Goal: Task Accomplishment & Management: Complete application form

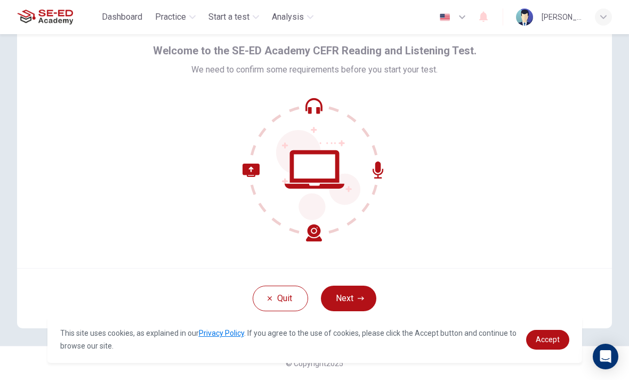
scroll to position [43, 0]
click at [361, 295] on icon "button" at bounding box center [361, 298] width 6 height 6
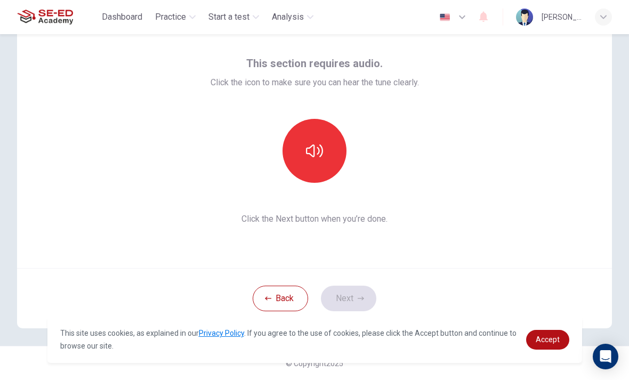
click at [321, 156] on icon "button" at bounding box center [314, 150] width 17 height 13
click at [356, 295] on button "Next" at bounding box center [348, 299] width 55 height 26
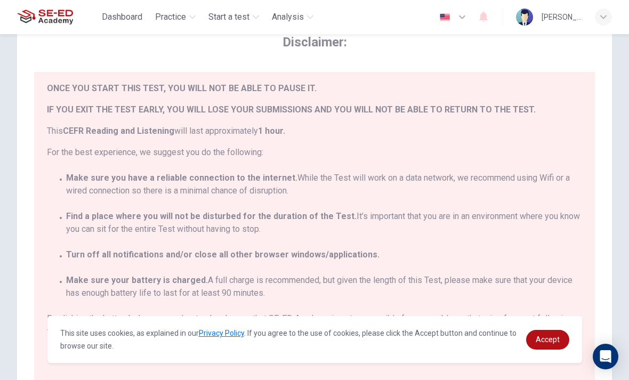
scroll to position [24, 0]
click at [548, 338] on span "Accept" at bounding box center [548, 339] width 24 height 9
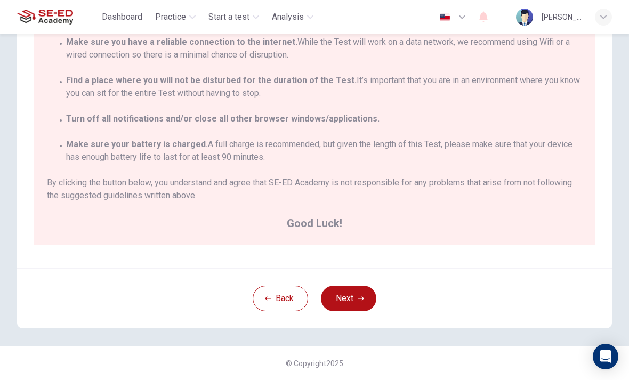
click at [359, 298] on icon "button" at bounding box center [361, 298] width 6 height 6
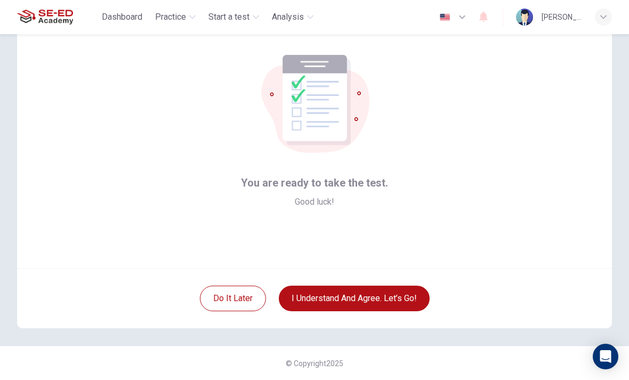
click at [367, 294] on button "I understand and agree. Let’s go!" at bounding box center [354, 299] width 151 height 26
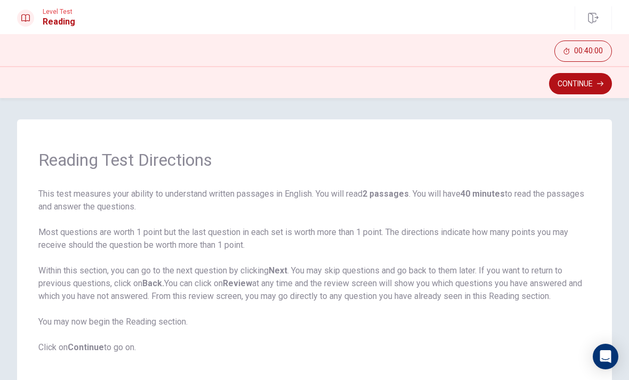
click at [579, 85] on button "Continue" at bounding box center [580, 83] width 63 height 21
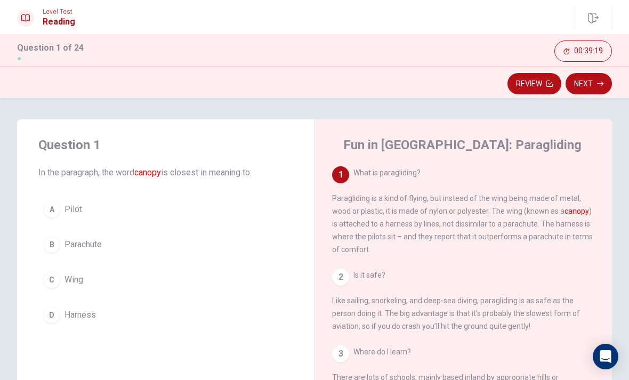
click at [52, 283] on div "C" at bounding box center [51, 279] width 17 height 17
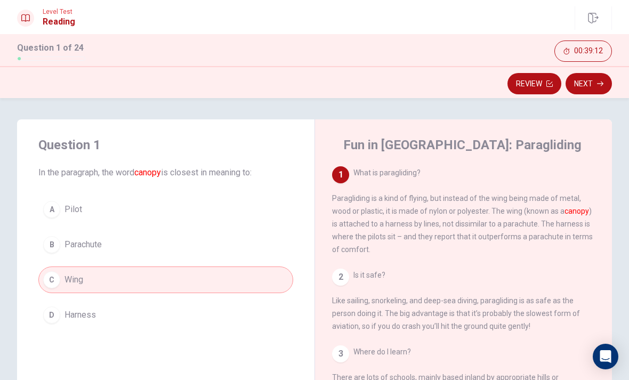
click at [593, 84] on button "Next" at bounding box center [589, 83] width 46 height 21
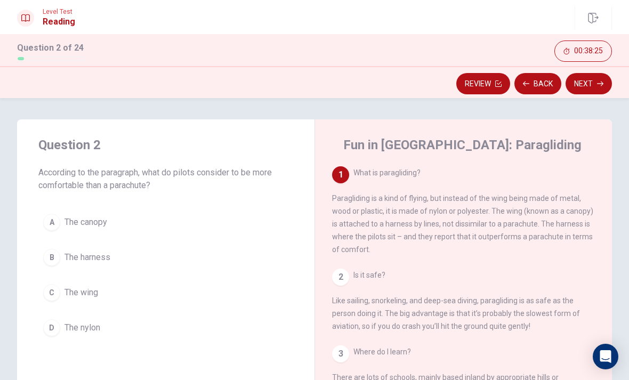
click at [84, 255] on span "The harness" at bounding box center [88, 257] width 46 height 13
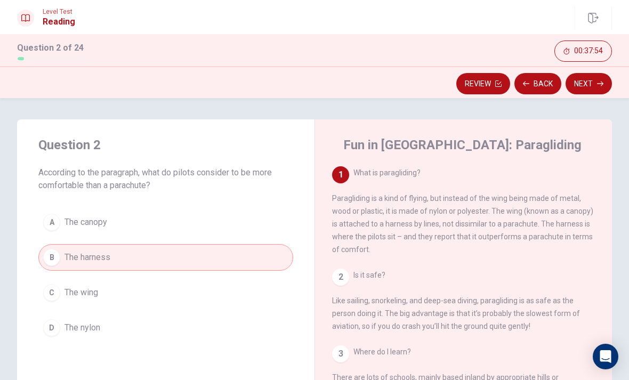
click at [591, 87] on button "Next" at bounding box center [589, 83] width 46 height 21
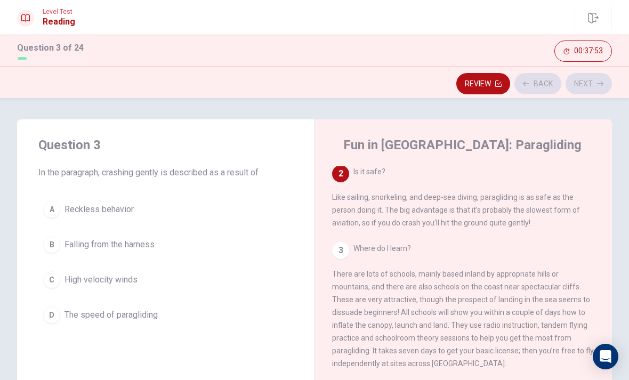
scroll to position [106, 0]
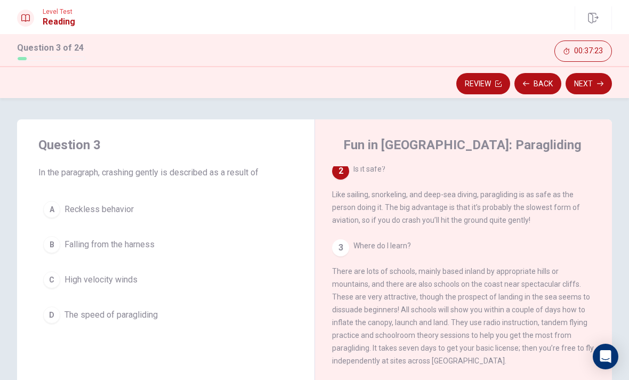
click at [64, 246] on button "B Falling from the harness" at bounding box center [165, 244] width 255 height 27
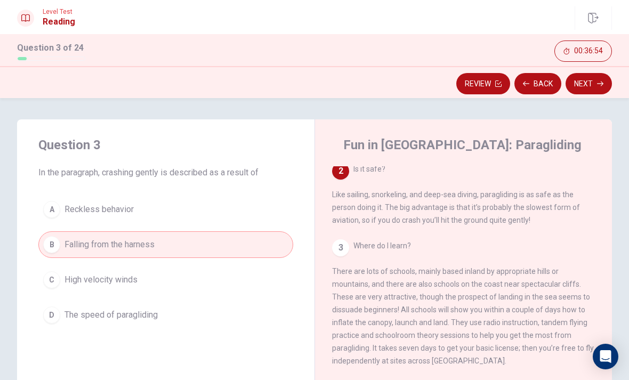
click at [96, 307] on button "D The speed of paragliding" at bounding box center [165, 315] width 255 height 27
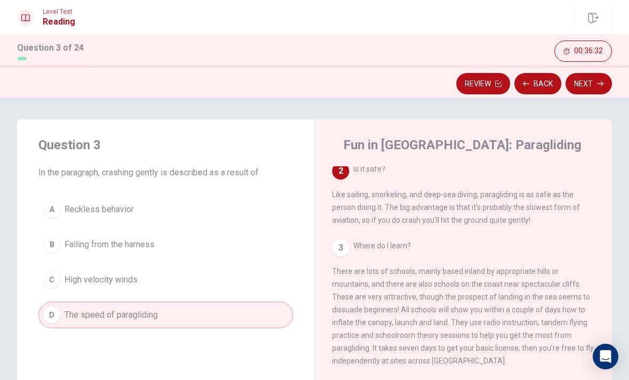
click at [590, 80] on button "Next" at bounding box center [589, 83] width 46 height 21
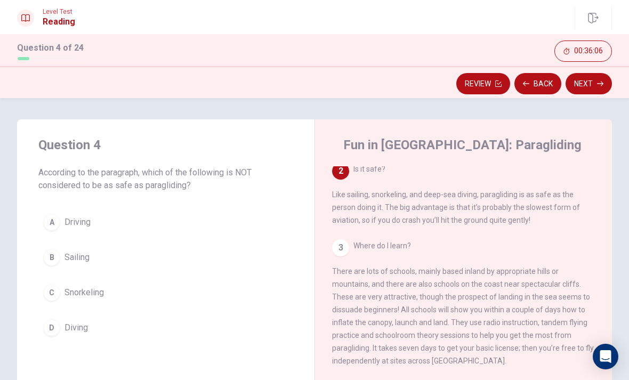
click at [70, 221] on span "Driving" at bounding box center [78, 222] width 26 height 13
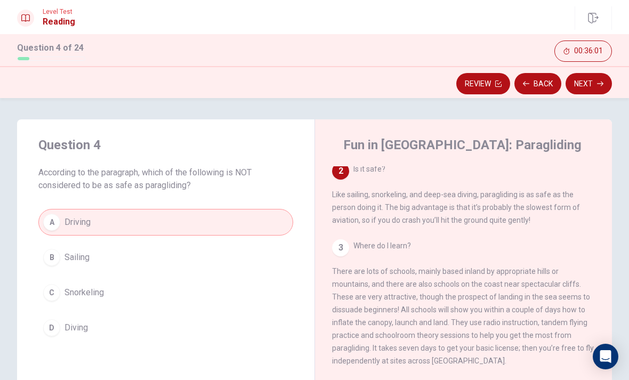
click at [590, 83] on button "Next" at bounding box center [589, 83] width 46 height 21
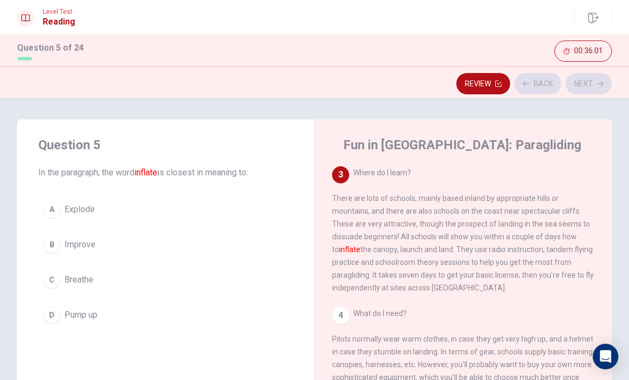
scroll to position [186, 0]
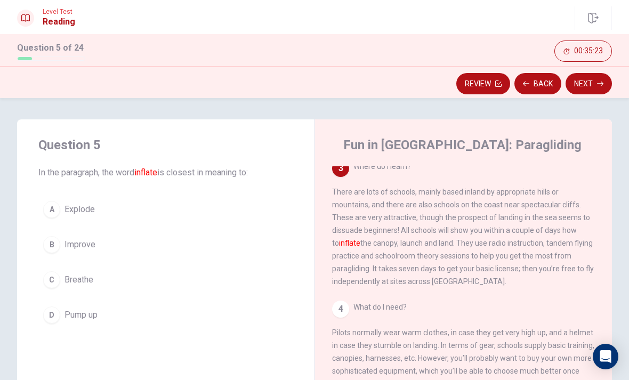
click at [53, 312] on div "D" at bounding box center [51, 315] width 17 height 17
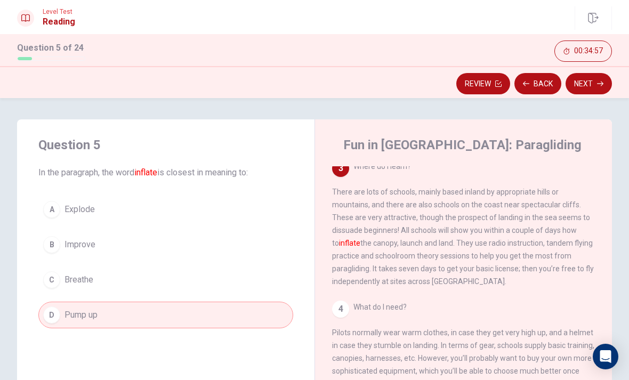
click at [597, 80] on button "Next" at bounding box center [589, 83] width 46 height 21
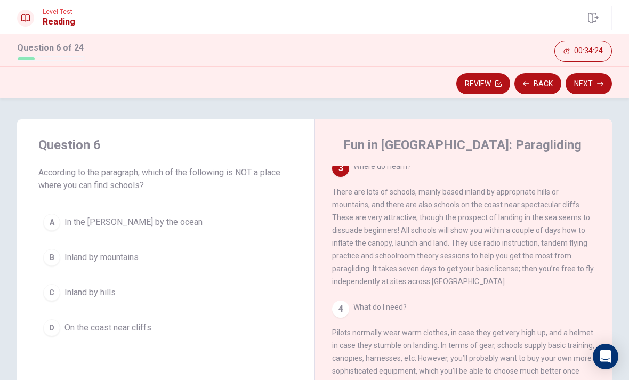
click at [75, 219] on span "In the [PERSON_NAME] by the ocean" at bounding box center [134, 222] width 138 height 13
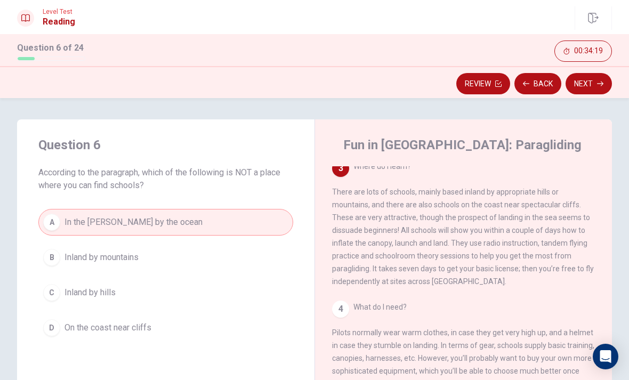
click at [585, 84] on button "Next" at bounding box center [589, 83] width 46 height 21
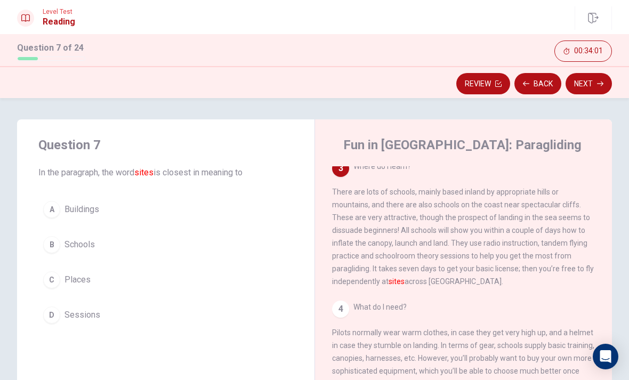
click at [66, 216] on button "A Buildings" at bounding box center [165, 209] width 255 height 27
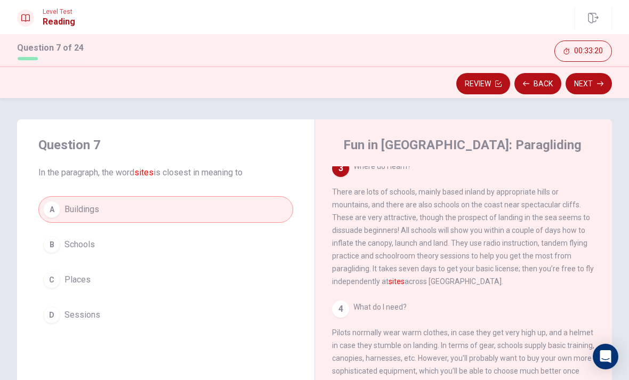
click at [595, 78] on button "Next" at bounding box center [589, 83] width 46 height 21
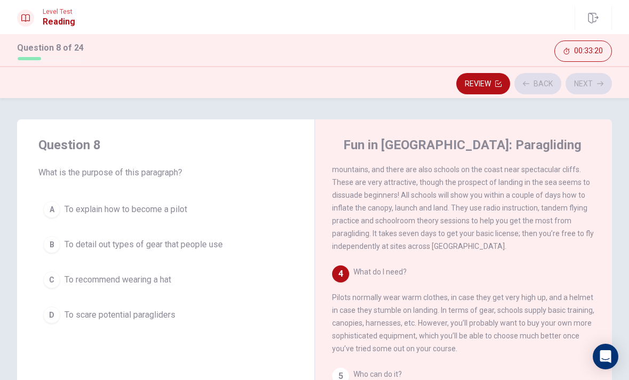
scroll to position [225, 0]
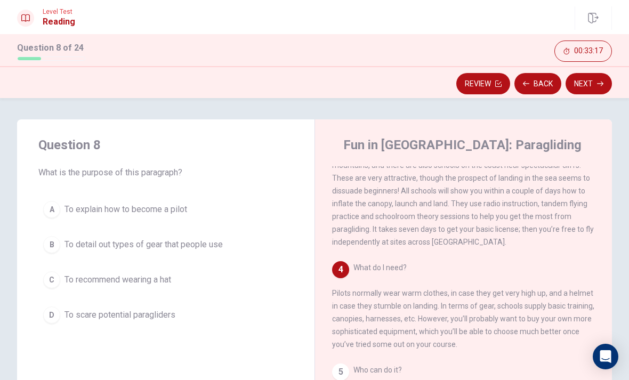
click at [542, 80] on button "Back" at bounding box center [537, 83] width 47 height 21
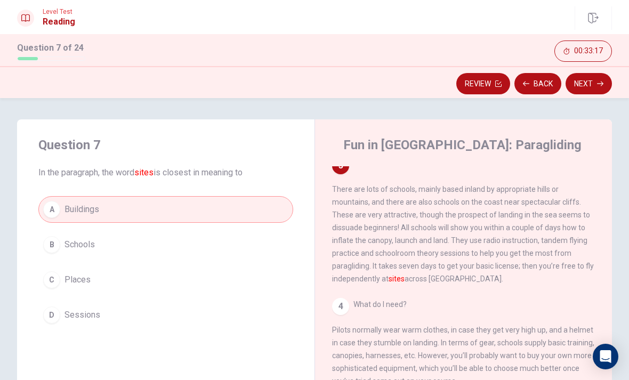
scroll to position [186, 0]
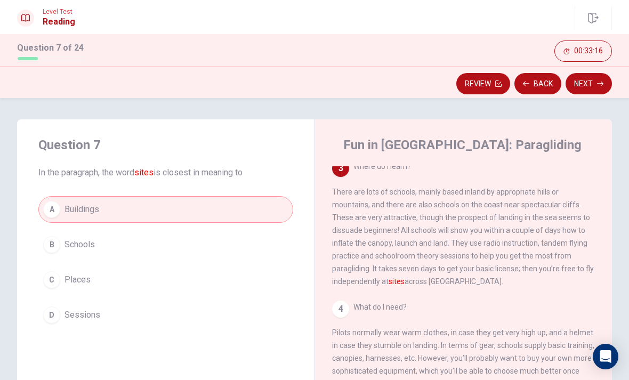
click at [588, 85] on button "Next" at bounding box center [589, 83] width 46 height 21
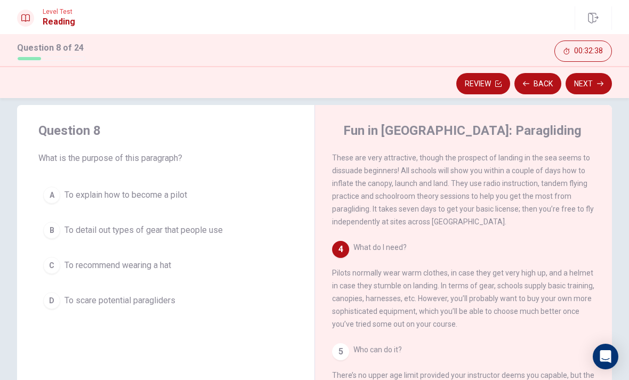
scroll to position [14, 0]
click at [80, 225] on span "To detail out types of gear that people use" at bounding box center [144, 230] width 158 height 13
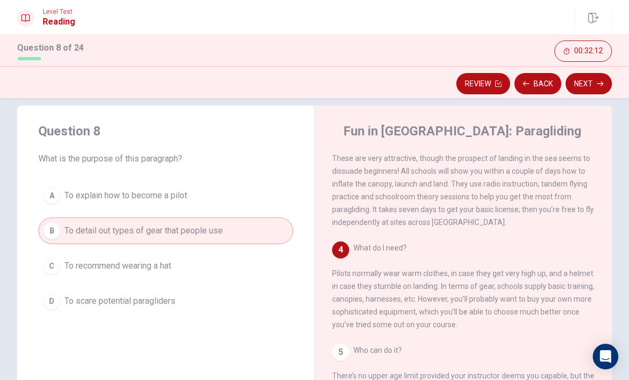
click at [593, 80] on button "Next" at bounding box center [589, 83] width 46 height 21
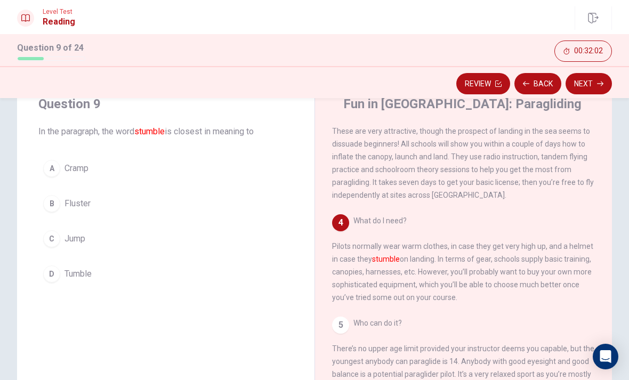
scroll to position [43, 0]
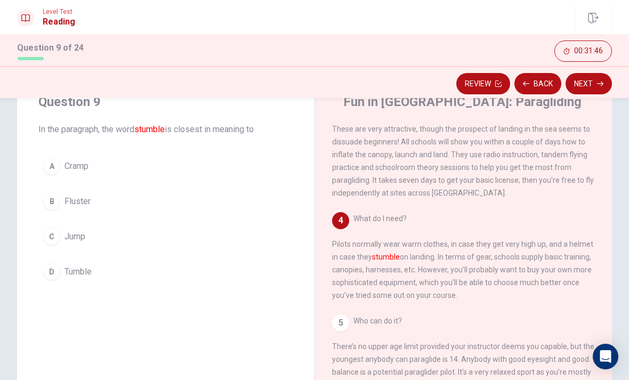
click at [58, 203] on div "B" at bounding box center [51, 201] width 17 height 17
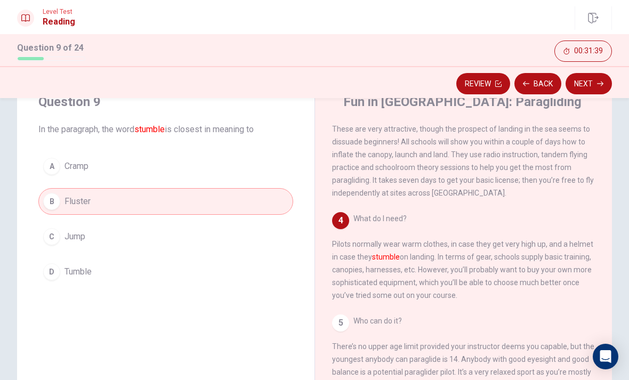
click at [594, 82] on button "Next" at bounding box center [589, 83] width 46 height 21
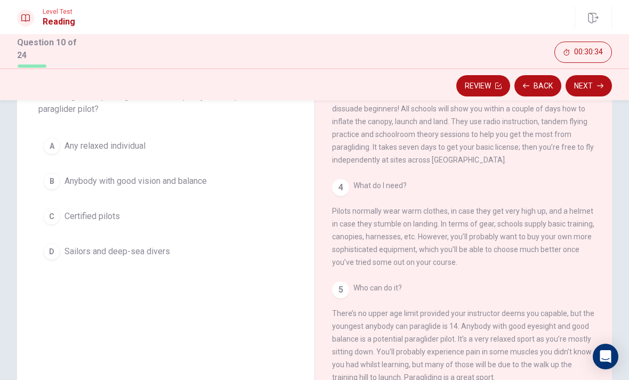
scroll to position [79, 0]
click at [66, 174] on span "Anybody with good vision and balance" at bounding box center [136, 180] width 142 height 13
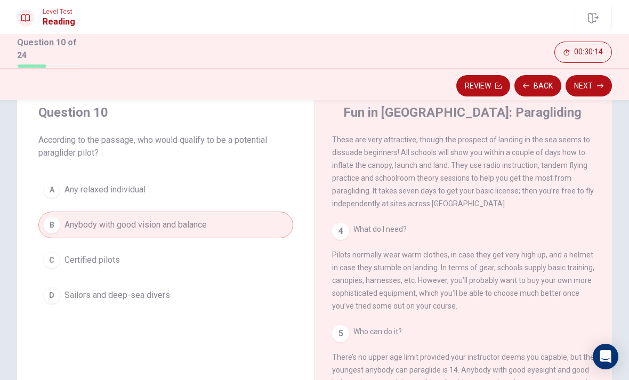
scroll to position [36, 0]
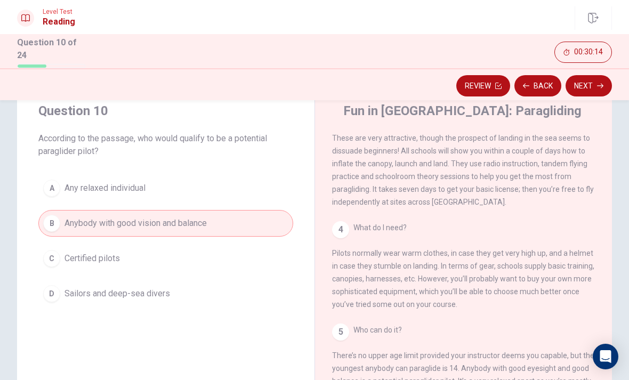
click at [591, 89] on button "Next" at bounding box center [589, 85] width 46 height 21
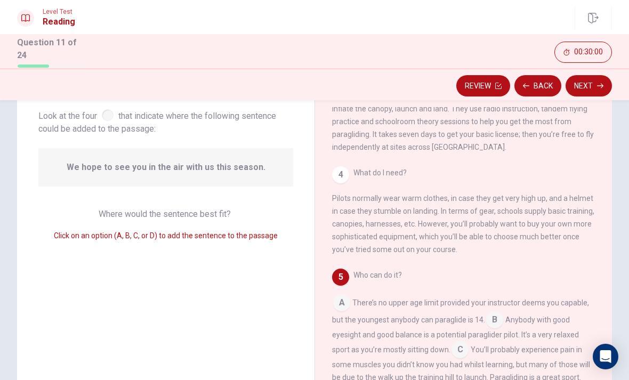
scroll to position [62, 0]
click at [338, 307] on input at bounding box center [341, 303] width 17 height 17
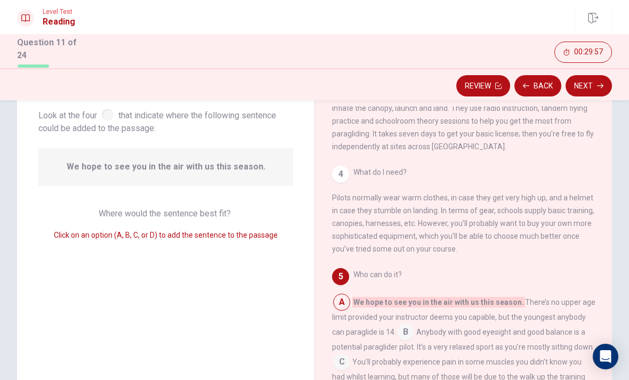
click at [341, 303] on input at bounding box center [341, 303] width 17 height 17
click at [339, 280] on div "5" at bounding box center [340, 276] width 17 height 17
click at [340, 303] on input at bounding box center [341, 303] width 17 height 17
click at [385, 301] on span "We hope to see you in the air with us this season." at bounding box center [438, 302] width 173 height 11
click at [344, 302] on input at bounding box center [341, 303] width 17 height 17
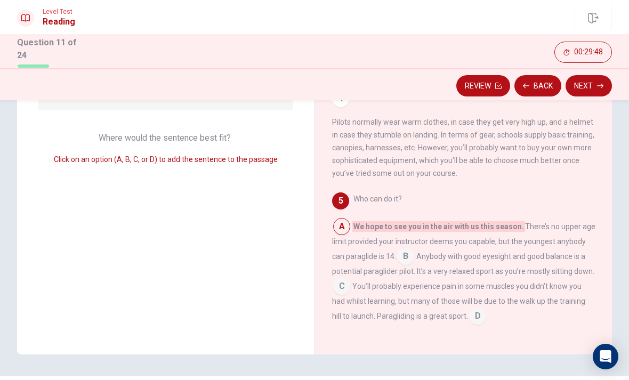
scroll to position [149, 0]
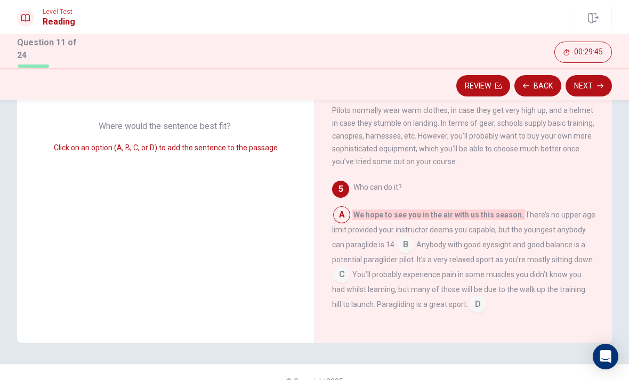
click at [469, 304] on input at bounding box center [477, 305] width 17 height 17
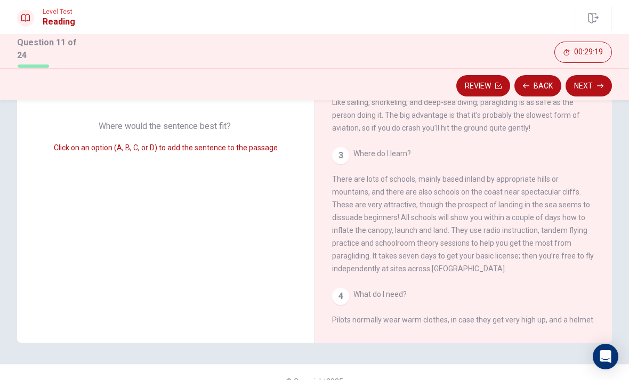
scroll to position [46, 0]
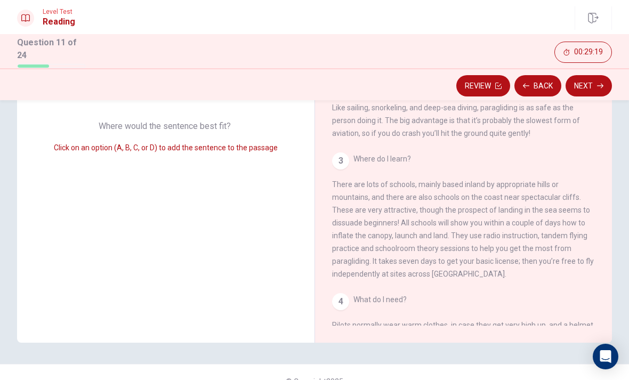
click at [590, 83] on button "Next" at bounding box center [589, 85] width 46 height 21
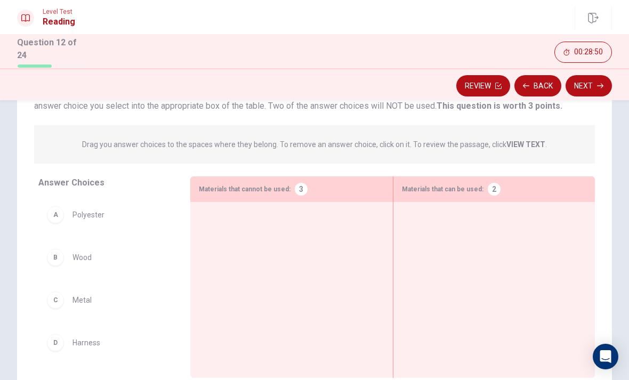
scroll to position [115, 0]
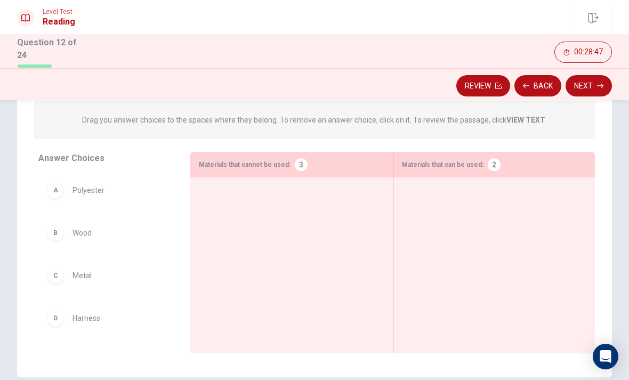
click at [541, 82] on button "Back" at bounding box center [537, 85] width 47 height 21
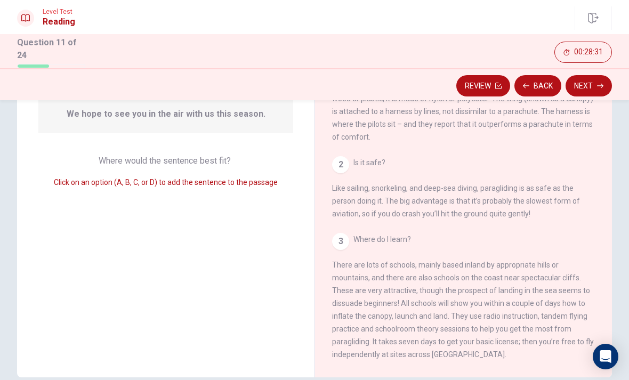
scroll to position [0, 0]
click at [589, 82] on button "Next" at bounding box center [589, 85] width 46 height 21
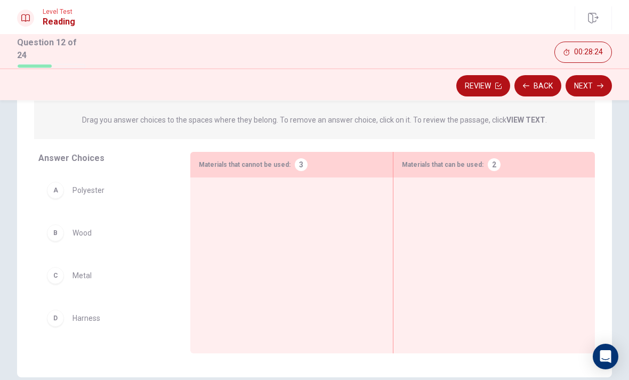
click at [55, 283] on div "C Metal" at bounding box center [105, 276] width 135 height 34
click at [59, 273] on div "C" at bounding box center [55, 275] width 17 height 17
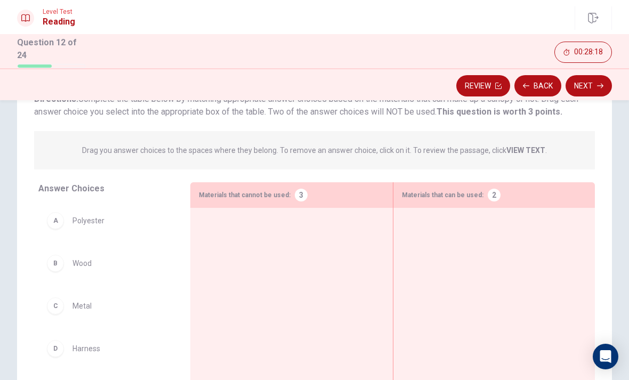
scroll to position [83, 0]
click at [50, 222] on div "A" at bounding box center [55, 221] width 17 height 17
click at [55, 223] on div "A" at bounding box center [55, 221] width 17 height 17
click at [419, 232] on div at bounding box center [494, 281] width 184 height 126
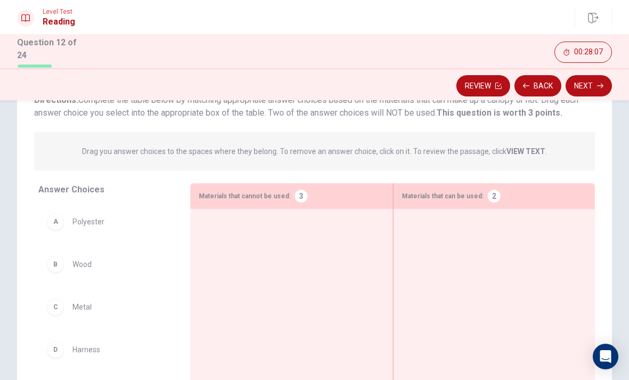
click at [493, 195] on div "2" at bounding box center [494, 196] width 13 height 13
click at [57, 224] on div "A" at bounding box center [55, 221] width 17 height 17
click at [429, 232] on div at bounding box center [494, 281] width 184 height 126
click at [58, 257] on div "B" at bounding box center [55, 264] width 17 height 17
click at [425, 251] on div at bounding box center [494, 281] width 184 height 126
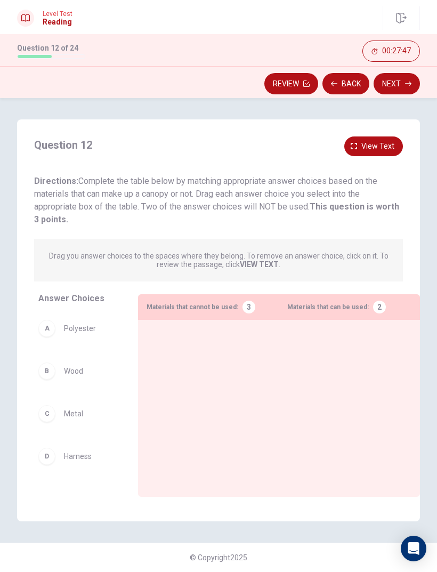
click at [245, 310] on div "3" at bounding box center [249, 307] width 13 height 13
click at [50, 380] on div "C" at bounding box center [46, 410] width 17 height 17
click at [80, 380] on span "Metal" at bounding box center [73, 410] width 19 height 9
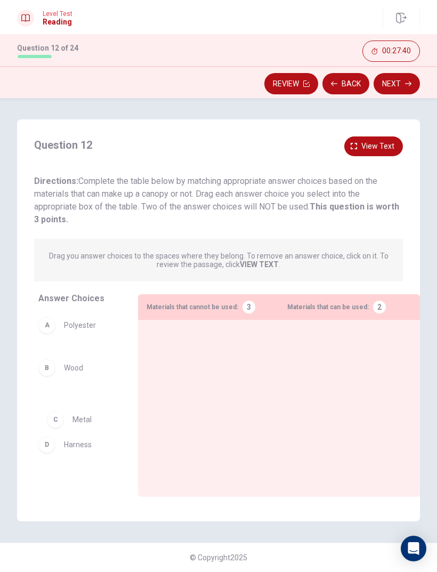
click at [313, 343] on div at bounding box center [349, 391] width 124 height 126
click at [312, 345] on div at bounding box center [349, 391] width 124 height 126
click at [312, 341] on div at bounding box center [349, 391] width 124 height 126
click at [312, 340] on div at bounding box center [349, 391] width 124 height 126
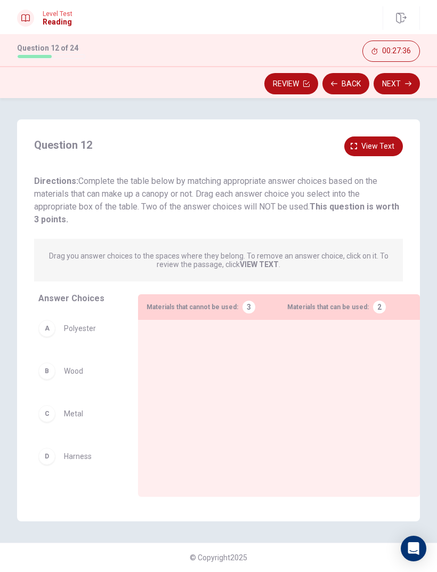
click at [50, 331] on div "A" at bounding box center [46, 328] width 17 height 17
click at [54, 331] on div "A" at bounding box center [46, 328] width 17 height 17
click at [79, 335] on div "A Polyester" at bounding box center [75, 328] width 74 height 17
click at [50, 375] on div "B" at bounding box center [46, 371] width 17 height 17
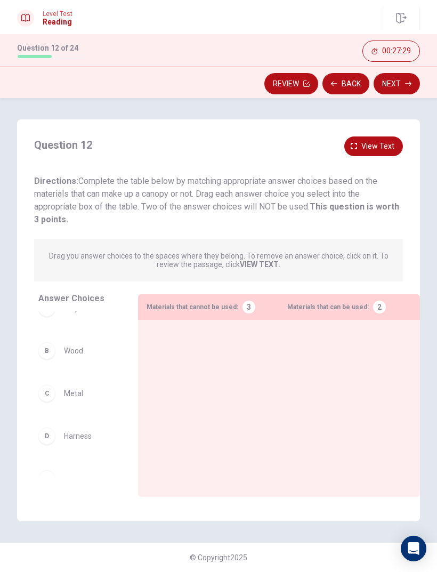
click at [168, 364] on div at bounding box center [209, 391] width 124 height 126
click at [236, 358] on div at bounding box center [209, 391] width 124 height 126
click at [235, 373] on div at bounding box center [209, 391] width 124 height 126
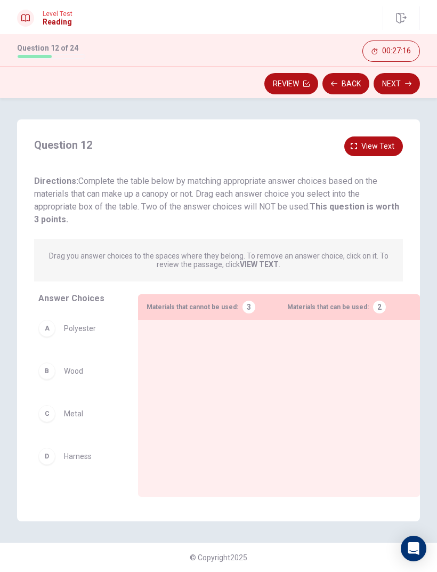
click at [235, 373] on div at bounding box center [209, 391] width 124 height 126
click at [54, 377] on div "B Wood" at bounding box center [75, 371] width 74 height 17
click at [190, 365] on div at bounding box center [209, 391] width 124 height 126
click at [53, 380] on div "C" at bounding box center [46, 413] width 17 height 17
click at [231, 366] on div at bounding box center [209, 391] width 124 height 126
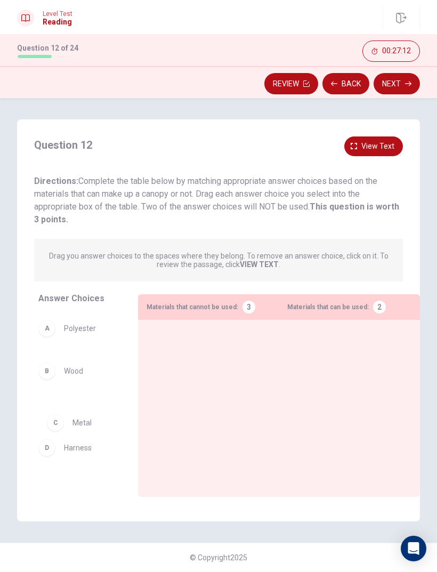
click at [200, 377] on div at bounding box center [209, 391] width 124 height 126
click at [200, 380] on div at bounding box center [209, 391] width 124 height 126
click at [192, 380] on div at bounding box center [209, 391] width 124 height 126
click at [191, 380] on div at bounding box center [209, 391] width 124 height 126
click at [193, 380] on div at bounding box center [209, 391] width 124 height 126
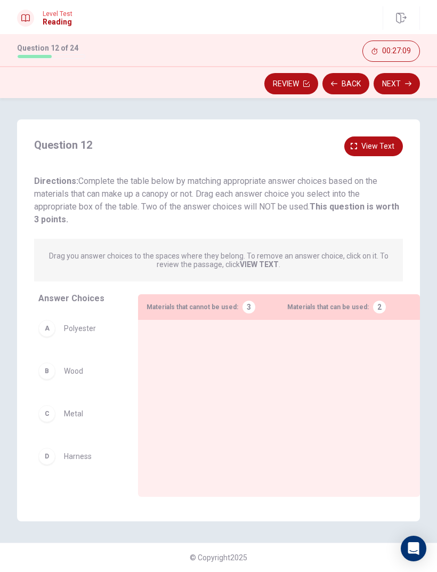
click at [192, 380] on div at bounding box center [209, 391] width 124 height 126
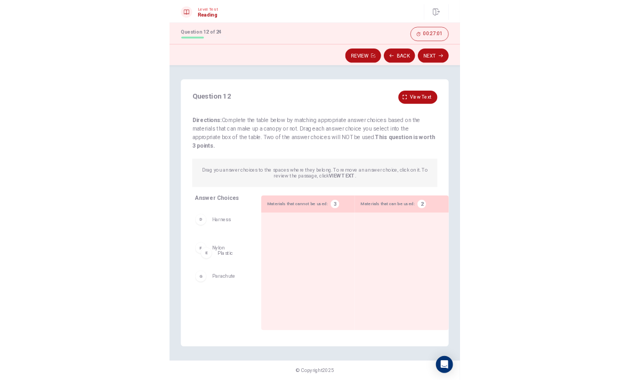
scroll to position [126, 0]
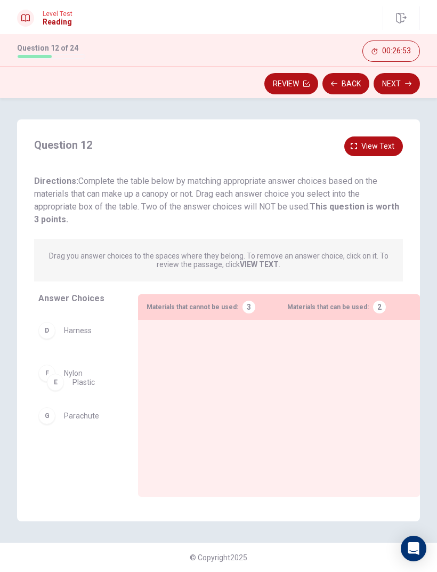
click at [323, 364] on div at bounding box center [349, 391] width 124 height 126
click at [322, 364] on div at bounding box center [349, 391] width 124 height 126
click at [378, 319] on div "Materials that can be used: 2" at bounding box center [349, 307] width 141 height 26
click at [377, 319] on div "Materials that can be used: 2" at bounding box center [349, 307] width 141 height 26
click at [373, 307] on div "2" at bounding box center [379, 307] width 13 height 13
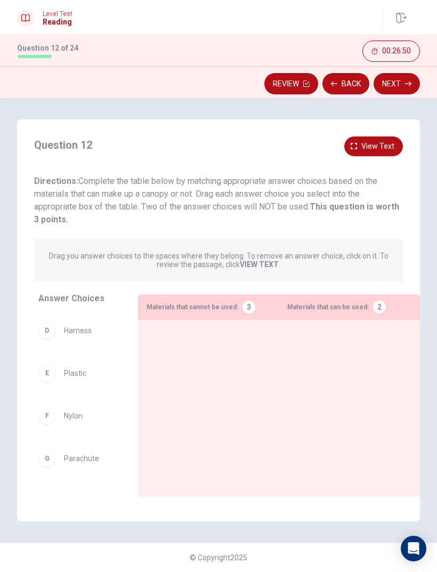
click at [52, 377] on div "E" at bounding box center [46, 373] width 17 height 17
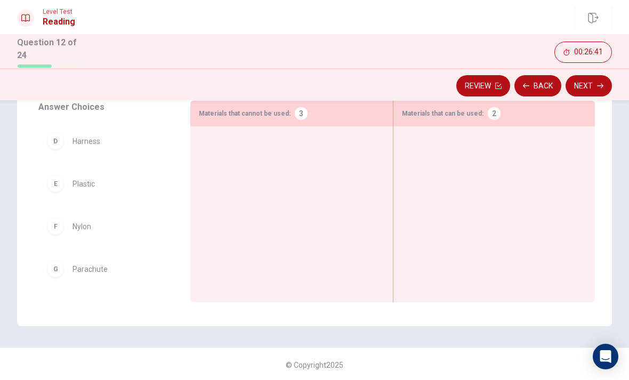
scroll to position [165, 0]
click at [61, 147] on div "D Harness" at bounding box center [106, 141] width 118 height 17
click at [418, 143] on div at bounding box center [494, 198] width 184 height 126
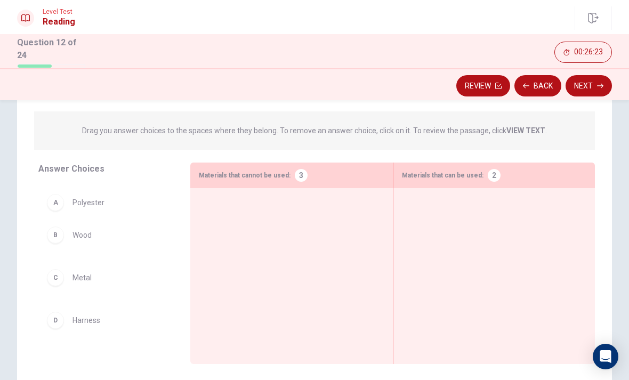
scroll to position [130, 0]
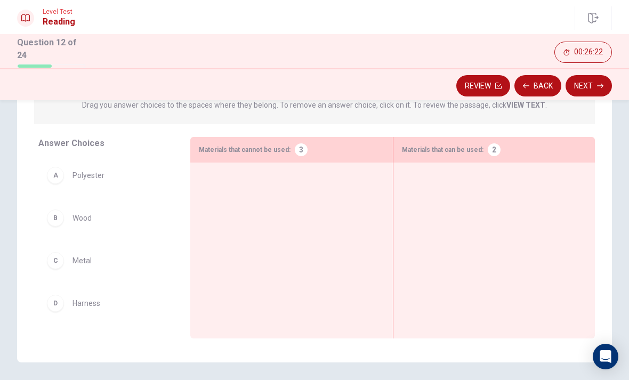
click at [61, 176] on div "A" at bounding box center [55, 175] width 17 height 17
click at [444, 183] on div at bounding box center [494, 234] width 184 height 126
click at [85, 181] on div "A Polyester" at bounding box center [106, 175] width 118 height 17
click at [450, 185] on div at bounding box center [494, 234] width 184 height 126
click at [63, 179] on div "A Polyester" at bounding box center [106, 175] width 118 height 17
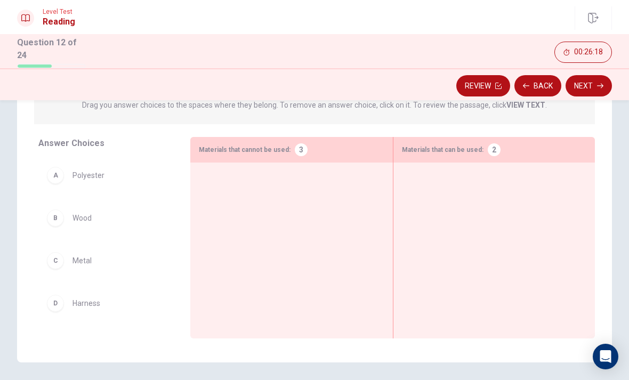
click at [488, 150] on div "2" at bounding box center [494, 149] width 13 height 13
click at [492, 154] on div "Materials that can be used: 2" at bounding box center [494, 150] width 202 height 26
click at [51, 171] on div "B Wood C Metal D Harness E Plastic F Nylon G Parachute" at bounding box center [105, 240] width 135 height 164
click at [53, 174] on div "B Wood C Metal D Harness E Plastic F Nylon G Parachute" at bounding box center [105, 240] width 135 height 164
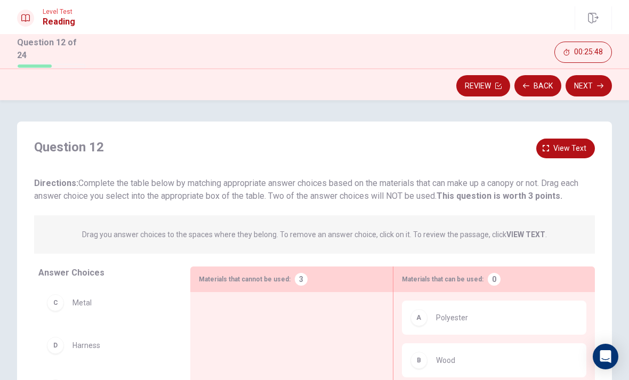
scroll to position [0, 0]
click at [565, 149] on span "View text" at bounding box center [569, 148] width 33 height 13
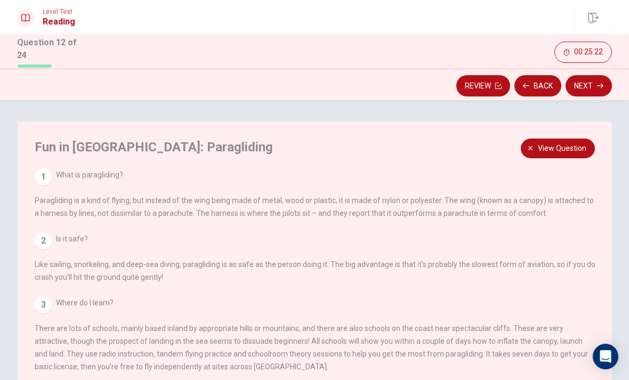
click at [545, 149] on span "View question" at bounding box center [562, 148] width 49 height 13
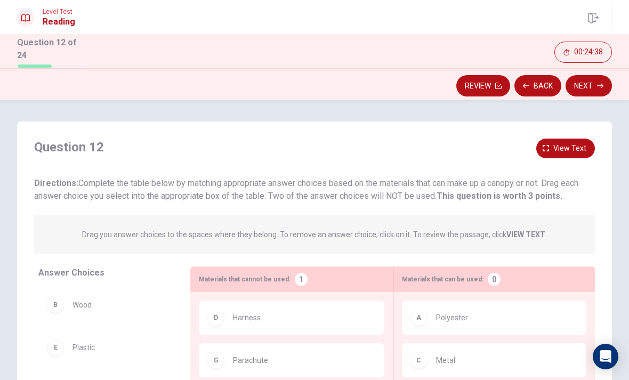
click at [560, 144] on span "View text" at bounding box center [569, 148] width 33 height 13
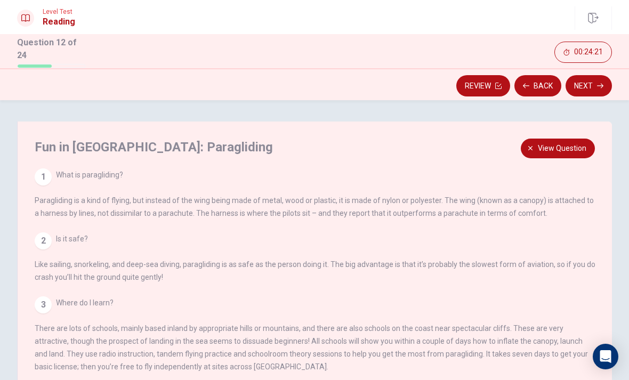
click at [560, 145] on span "View question" at bounding box center [562, 148] width 49 height 13
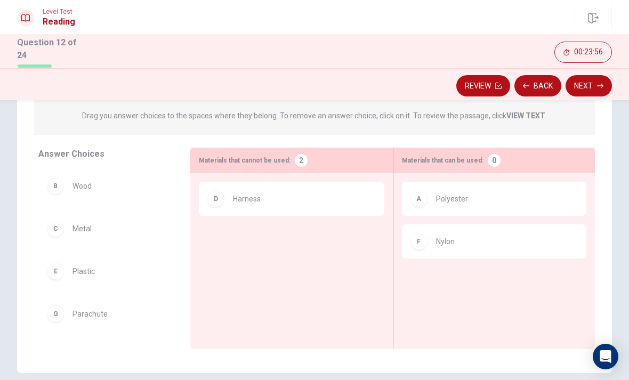
scroll to position [118, 0]
click at [56, 234] on div "C" at bounding box center [55, 229] width 17 height 17
click at [59, 231] on div "C" at bounding box center [55, 229] width 17 height 17
click at [231, 236] on div "D Harness" at bounding box center [291, 246] width 185 height 126
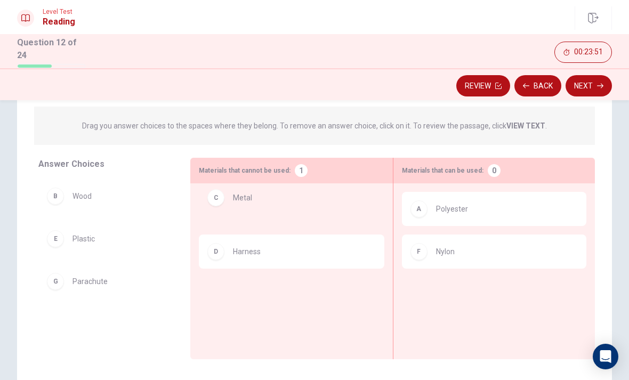
scroll to position [108, 0]
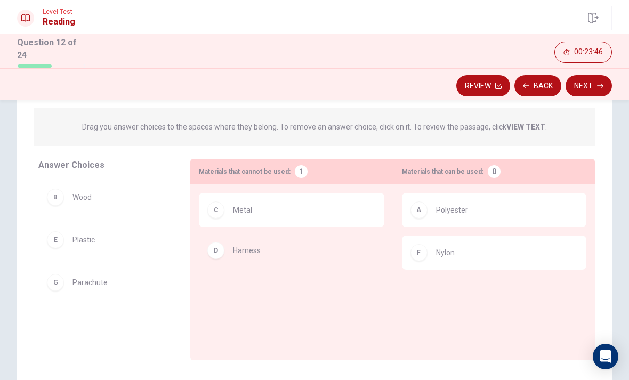
click at [220, 255] on div "C Metal" at bounding box center [291, 256] width 185 height 126
click at [60, 286] on div "E" at bounding box center [55, 282] width 17 height 17
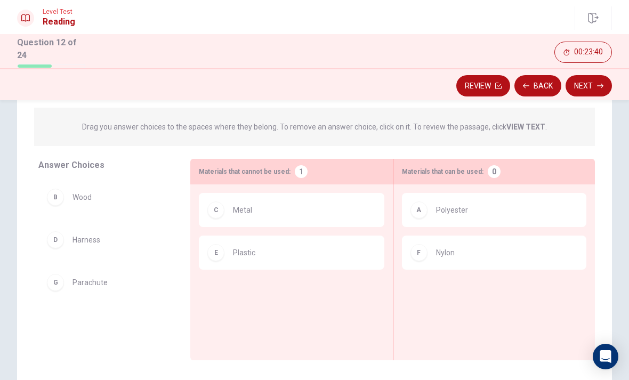
click at [63, 200] on div "B Wood" at bounding box center [106, 197] width 118 height 17
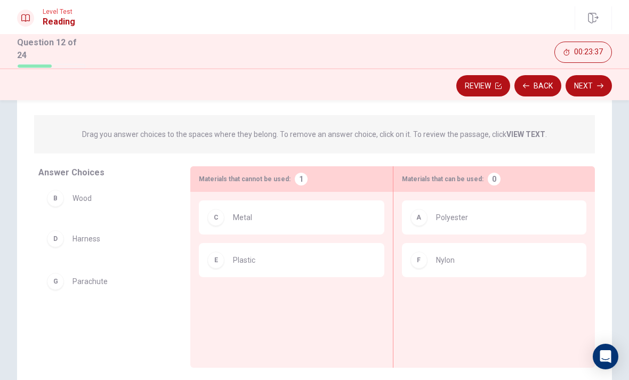
scroll to position [99, 0]
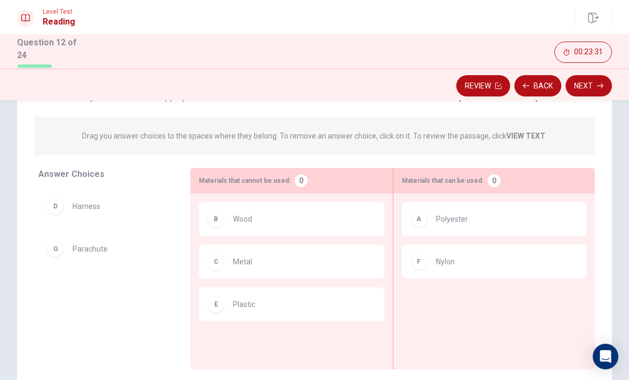
click at [593, 87] on button "Next" at bounding box center [589, 85] width 46 height 21
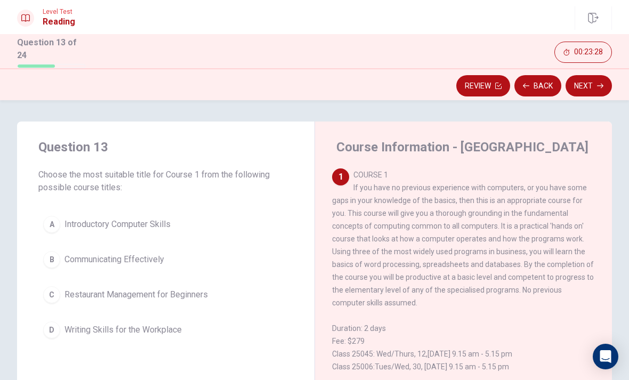
scroll to position [0, 0]
click at [61, 295] on button "C Restaurant Management for Beginners" at bounding box center [165, 294] width 255 height 27
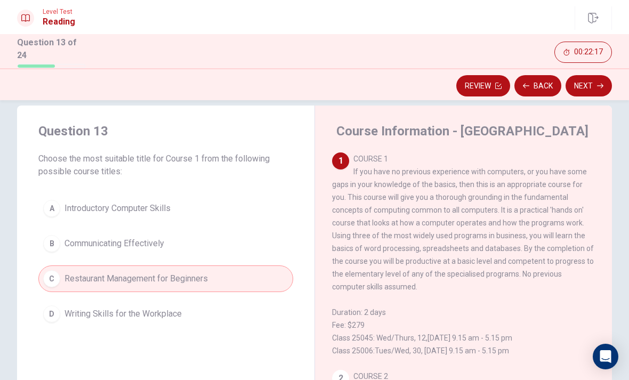
scroll to position [15, 0]
click at [586, 87] on button "Next" at bounding box center [589, 85] width 46 height 21
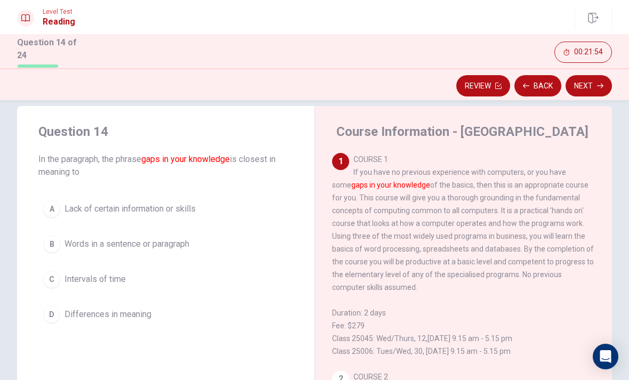
click at [50, 208] on div "A" at bounding box center [51, 208] width 17 height 17
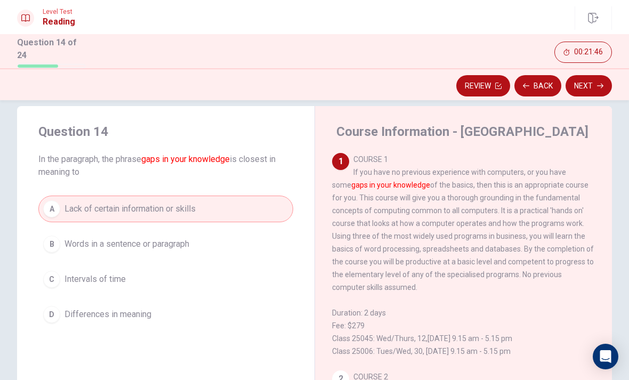
click at [584, 88] on button "Next" at bounding box center [589, 85] width 46 height 21
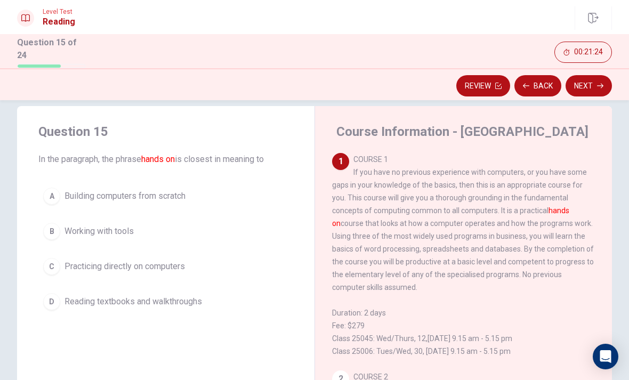
click at [73, 269] on span "Practicing directly on computers" at bounding box center [125, 266] width 120 height 13
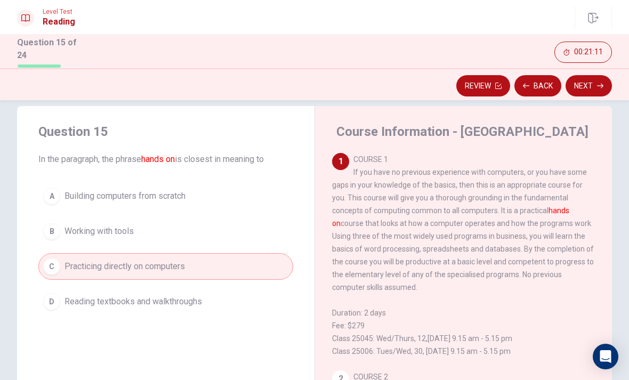
click at [591, 84] on button "Next" at bounding box center [589, 85] width 46 height 21
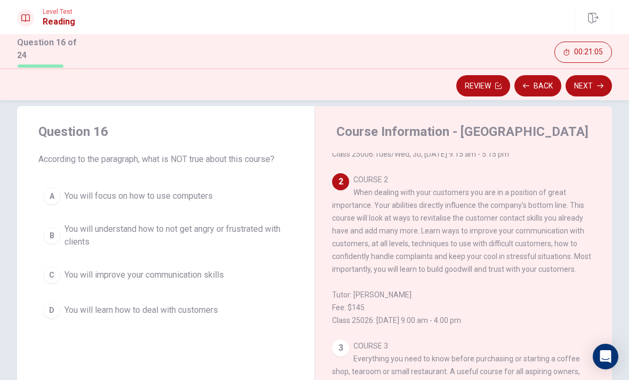
scroll to position [197, 0]
click at [87, 265] on button "C You will improve your communication skills" at bounding box center [165, 275] width 255 height 27
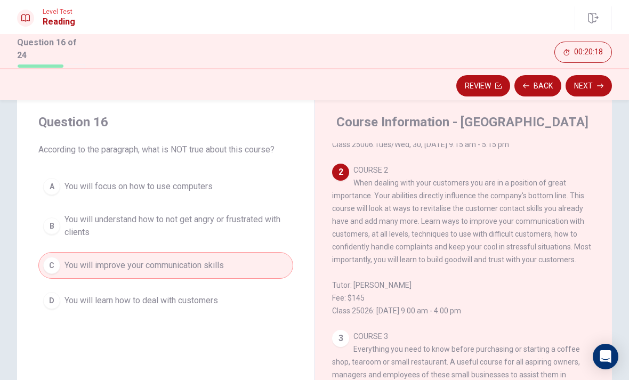
scroll to position [25, 0]
click at [593, 91] on button "Next" at bounding box center [589, 85] width 46 height 21
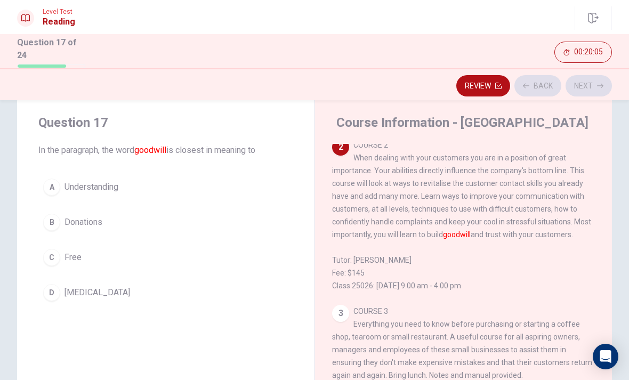
scroll to position [226, 0]
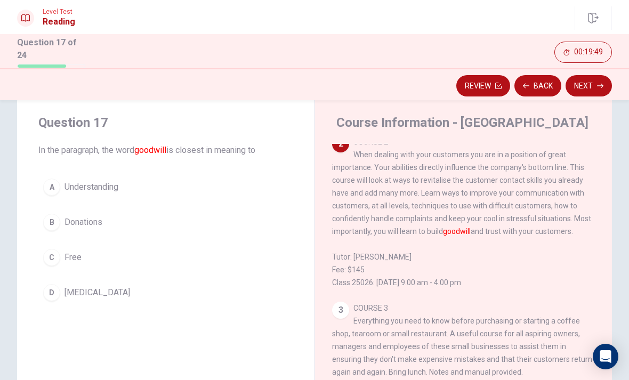
click at [55, 186] on div "A" at bounding box center [51, 187] width 17 height 17
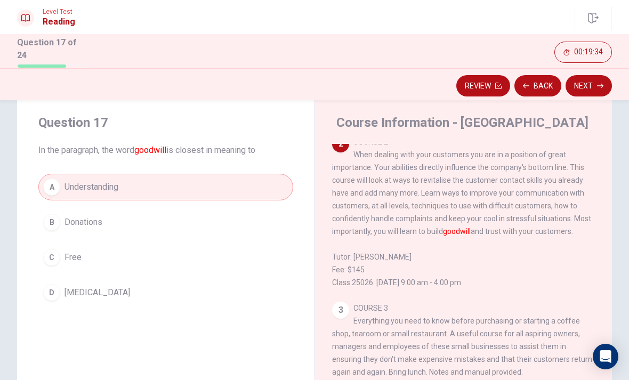
click at [587, 88] on button "Next" at bounding box center [589, 85] width 46 height 21
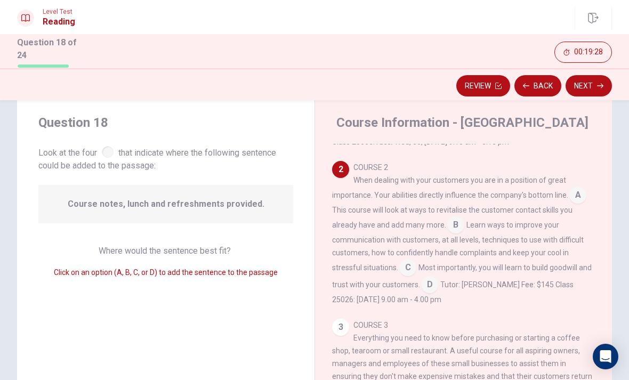
scroll to position [204, 0]
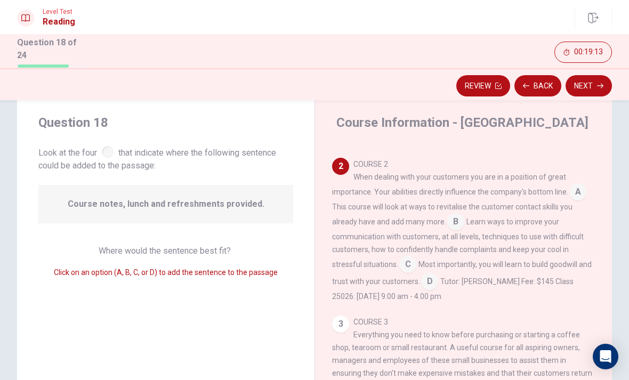
click at [579, 196] on input at bounding box center [577, 192] width 17 height 17
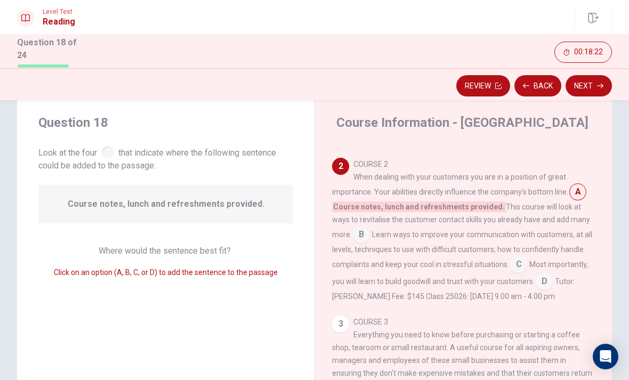
click at [593, 82] on button "Next" at bounding box center [589, 85] width 46 height 21
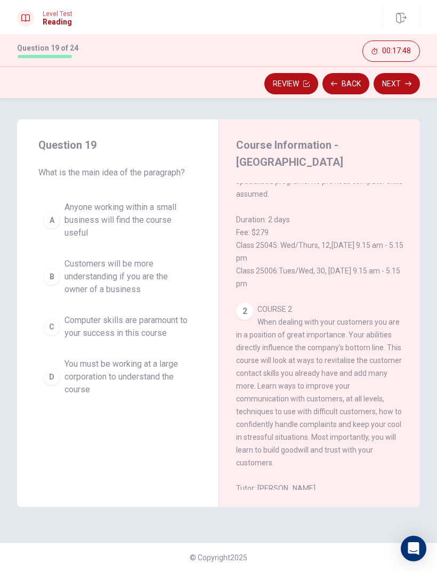
scroll to position [205, 0]
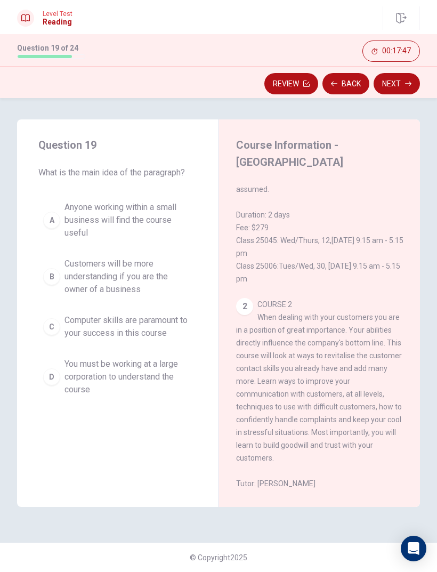
click at [253, 298] on div "2" at bounding box center [244, 306] width 17 height 17
click at [62, 380] on button "D You must be working at a large corporation to understand the course" at bounding box center [117, 377] width 159 height 48
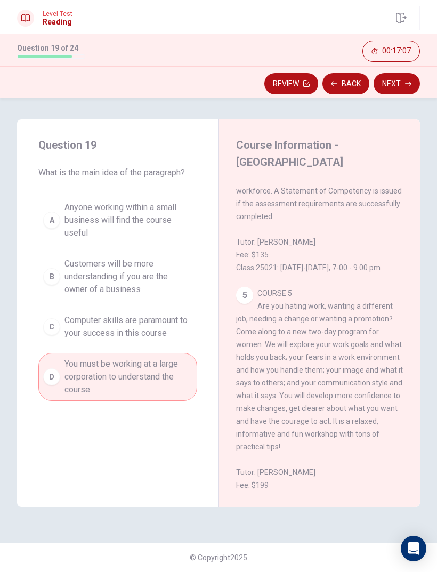
click at [402, 89] on button "Next" at bounding box center [397, 83] width 46 height 21
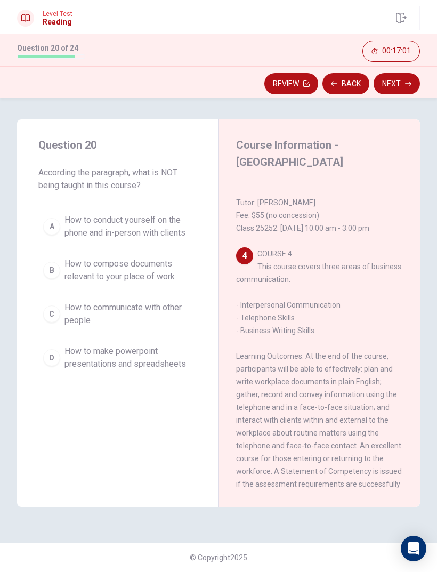
scroll to position [665, 0]
click at [349, 83] on button "Back" at bounding box center [346, 83] width 47 height 21
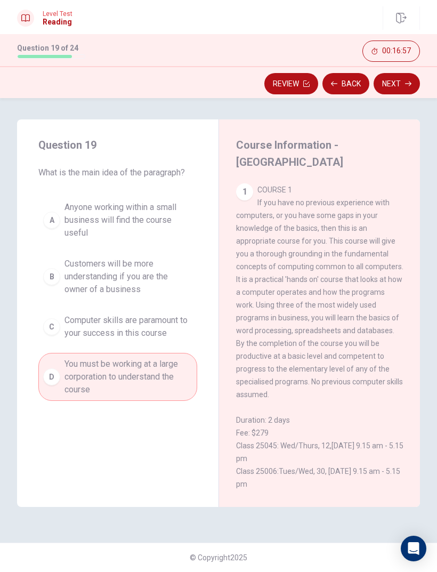
scroll to position [0, 0]
click at [400, 88] on button "Next" at bounding box center [397, 83] width 46 height 21
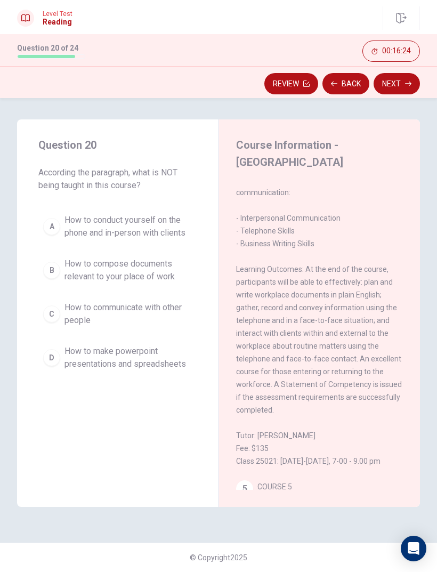
scroll to position [752, 0]
click at [77, 311] on span "How to communicate with other people" at bounding box center [129, 314] width 128 height 26
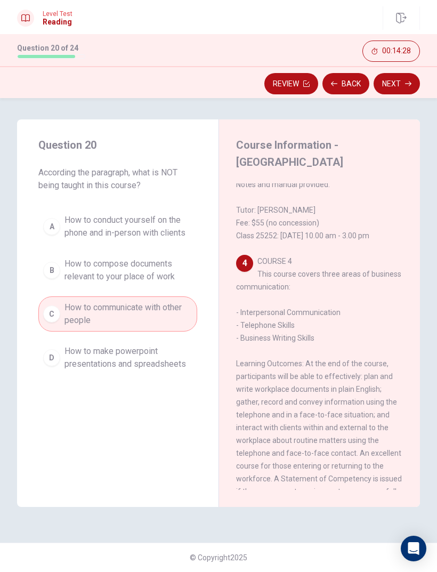
scroll to position [646, 0]
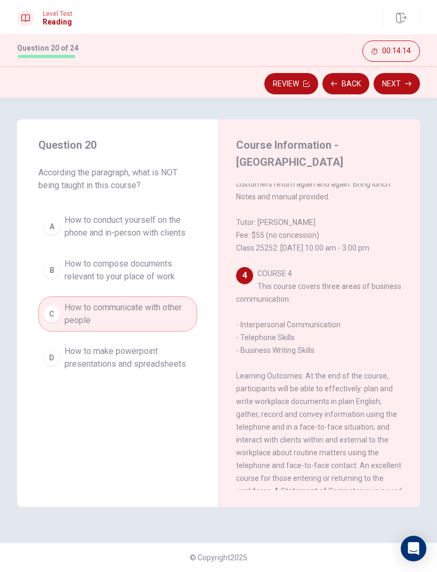
click at [74, 268] on span "How to compose documents relevant to your place of work" at bounding box center [129, 270] width 128 height 26
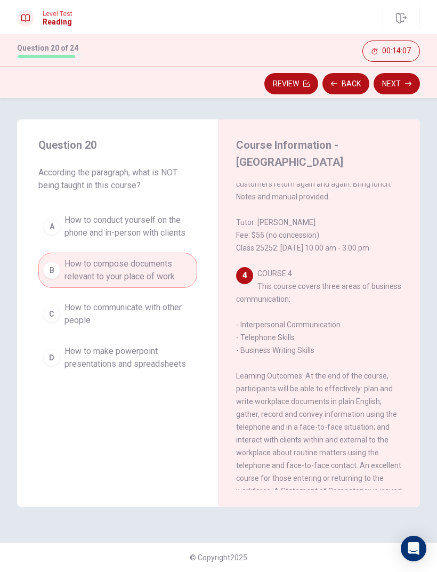
click at [400, 92] on button "Next" at bounding box center [397, 83] width 46 height 21
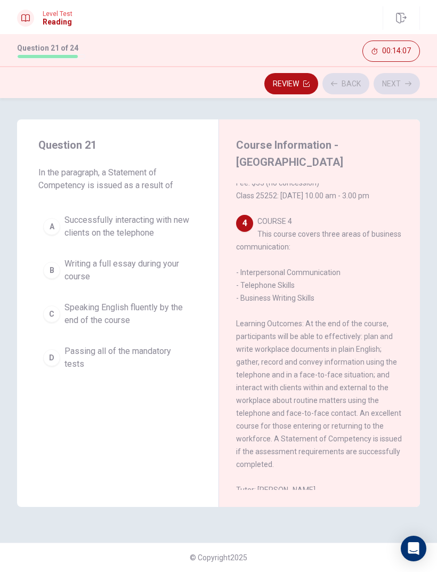
scroll to position [704, 0]
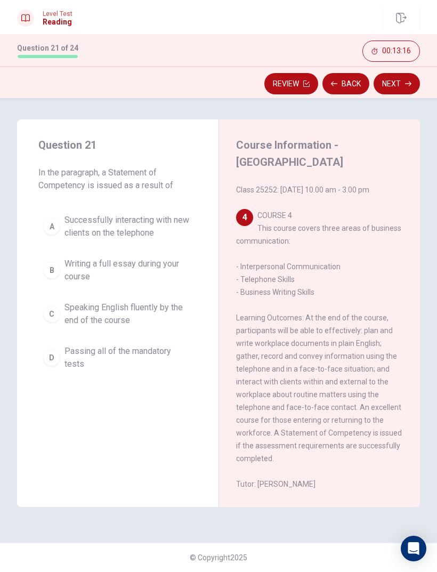
click at [55, 228] on div "A" at bounding box center [51, 226] width 17 height 17
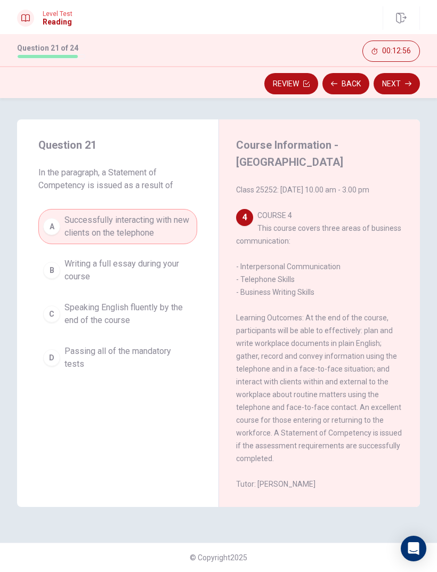
click at [404, 86] on button "Next" at bounding box center [397, 83] width 46 height 21
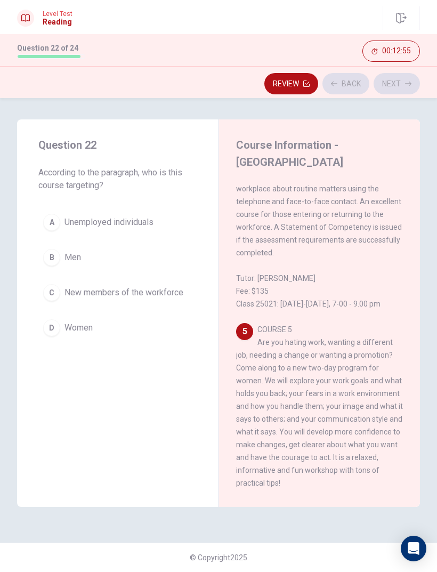
scroll to position [935, 0]
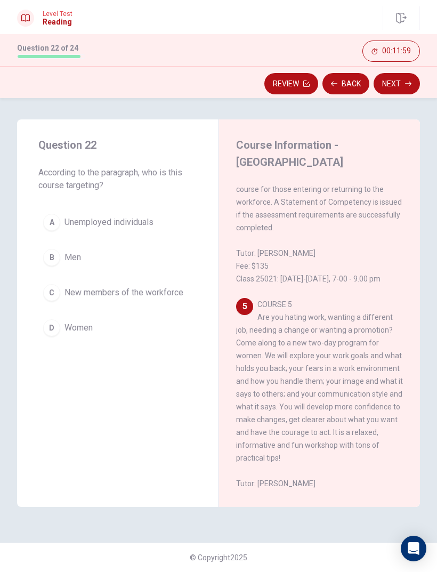
click at [62, 324] on button "D Women" at bounding box center [117, 328] width 159 height 27
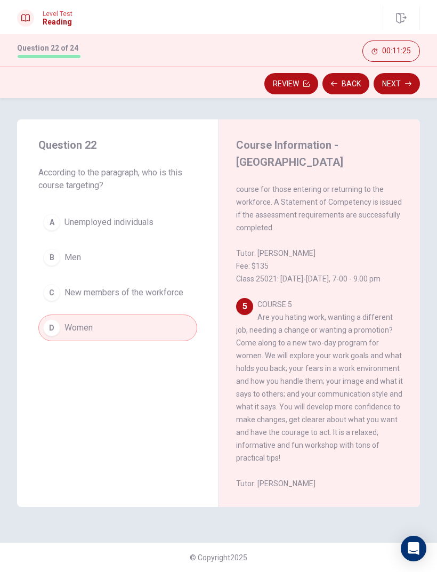
click at [392, 86] on button "Next" at bounding box center [397, 83] width 46 height 21
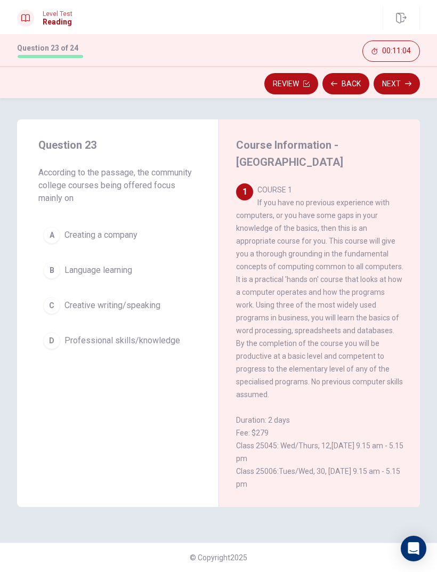
scroll to position [0, 0]
click at [53, 345] on div "D" at bounding box center [51, 340] width 17 height 17
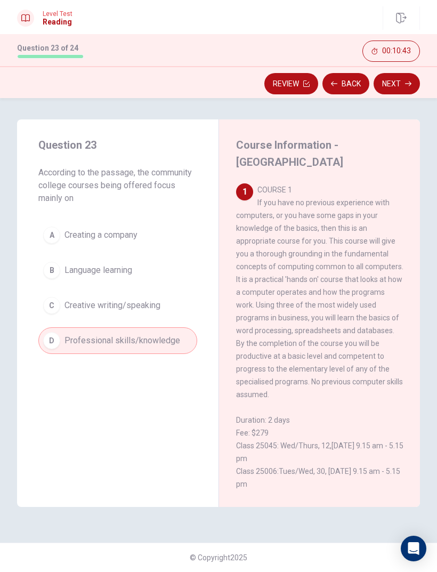
click at [393, 86] on button "Next" at bounding box center [397, 83] width 46 height 21
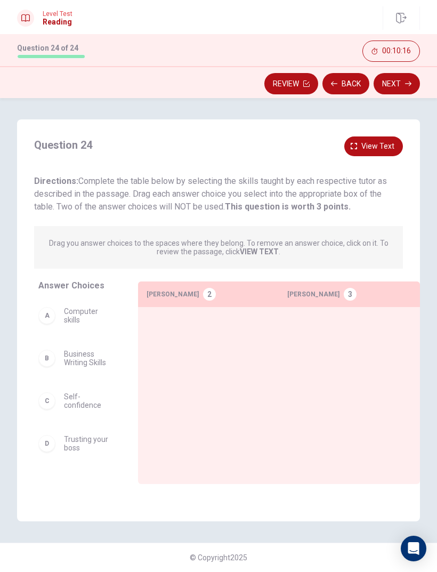
click at [369, 147] on span "View text" at bounding box center [377, 146] width 33 height 13
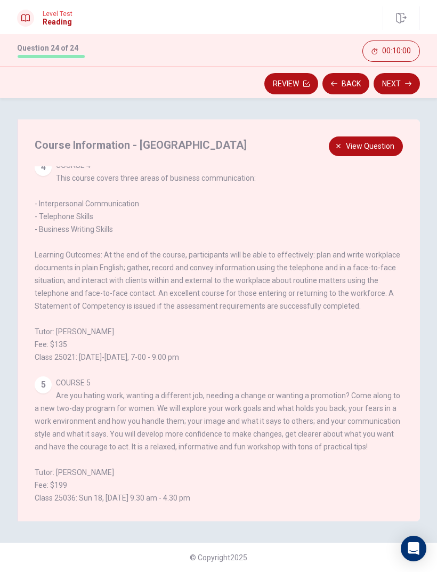
scroll to position [455, 0]
click at [375, 148] on span "View question" at bounding box center [370, 146] width 49 height 13
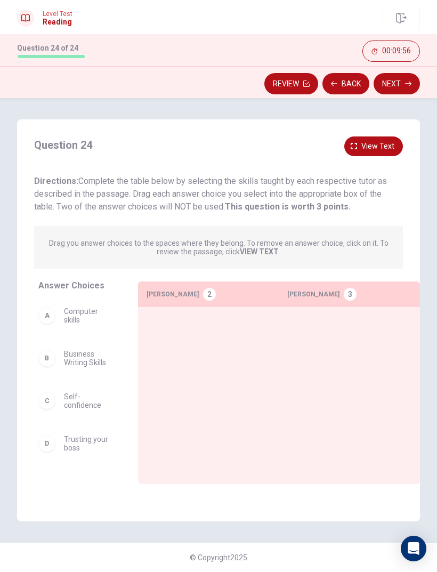
click at [391, 134] on div "Question 24 View text Directions: Complete the table below by selecting the ski…" at bounding box center [218, 320] width 403 height 402
click at [378, 151] on span "View text" at bounding box center [377, 146] width 33 height 13
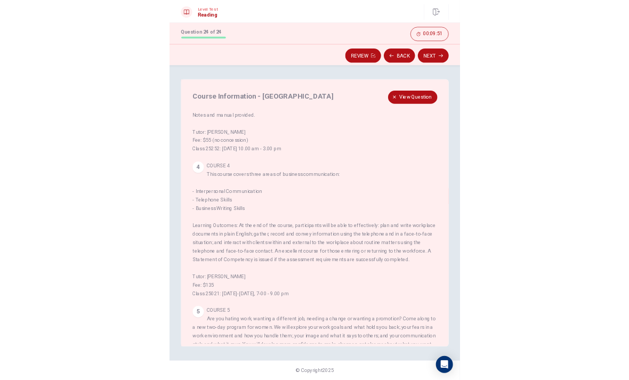
scroll to position [373, 0]
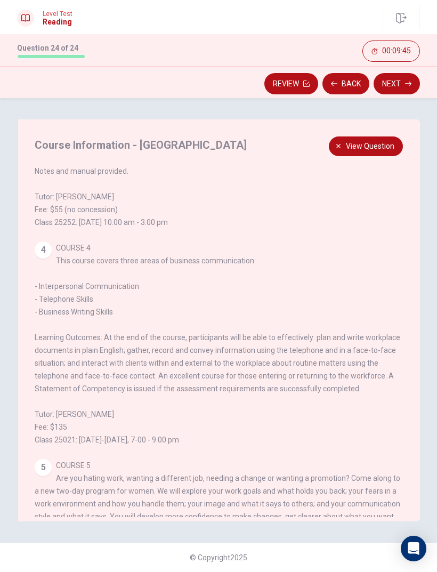
click at [383, 142] on span "View question" at bounding box center [370, 146] width 49 height 13
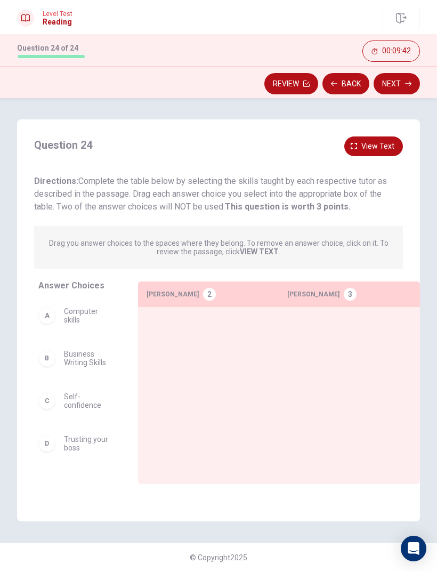
click at [48, 363] on div "B" at bounding box center [46, 358] width 17 height 17
click at [50, 359] on div "B" at bounding box center [46, 358] width 17 height 17
click at [49, 358] on div "B" at bounding box center [46, 358] width 17 height 17
click at [51, 366] on div "B" at bounding box center [46, 358] width 17 height 17
click at [51, 365] on div "B" at bounding box center [46, 358] width 17 height 17
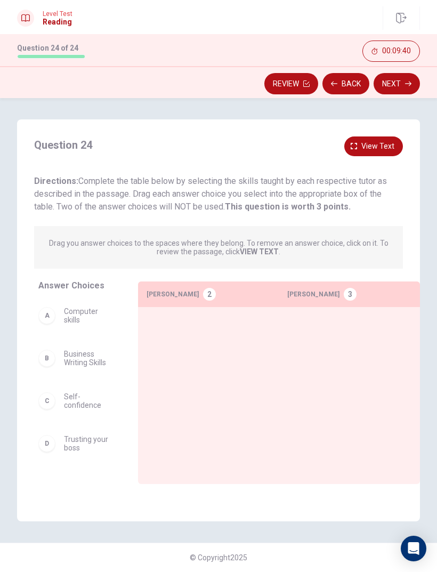
click at [63, 362] on div "B Business Writing Skills" at bounding box center [75, 358] width 74 height 17
click at [57, 351] on div "B Business Writing Skills" at bounding box center [75, 358] width 74 height 17
click at [56, 350] on div "B Business Writing Skills" at bounding box center [75, 358] width 74 height 17
click at [56, 364] on div "B Business Writing Skills" at bounding box center [75, 358] width 74 height 17
click at [55, 364] on div "B Business Writing Skills" at bounding box center [75, 358] width 74 height 17
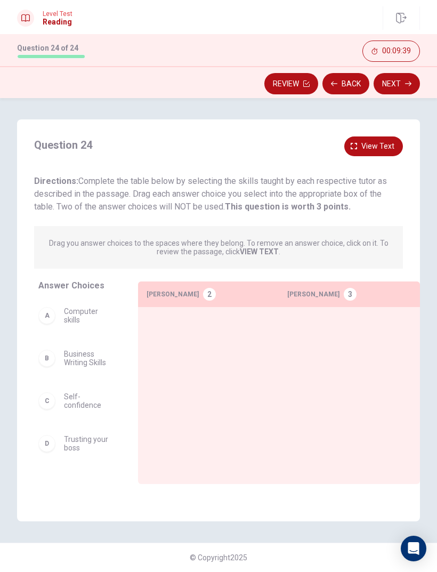
click at [86, 357] on span "Business Writing Skills" at bounding box center [88, 358] width 49 height 17
click at [311, 333] on div at bounding box center [349, 379] width 124 height 126
click at [47, 358] on div "B" at bounding box center [46, 358] width 17 height 17
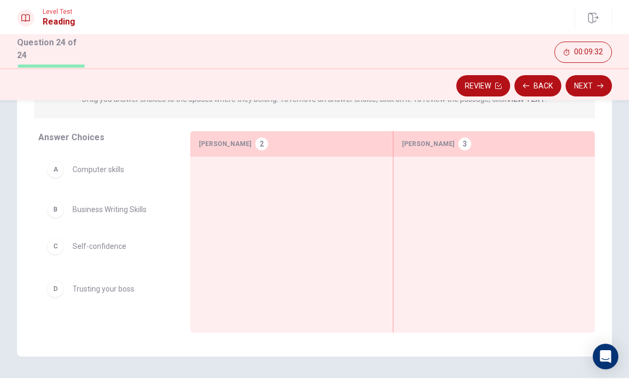
scroll to position [135, 0]
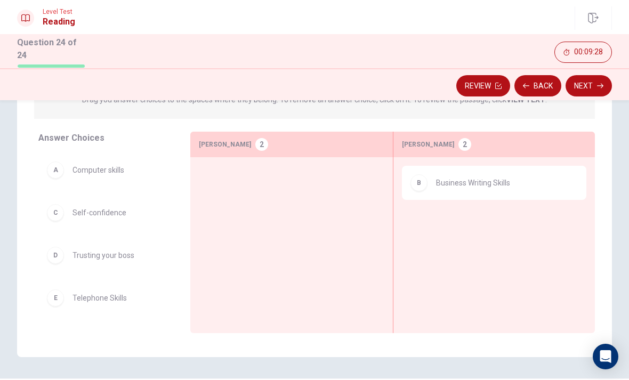
click at [57, 296] on div "E" at bounding box center [55, 297] width 17 height 17
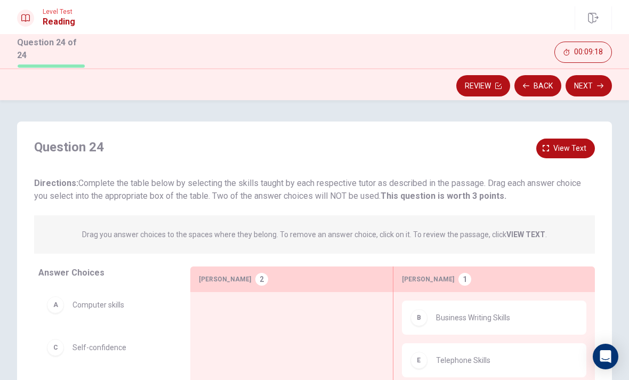
scroll to position [0, 0]
click at [552, 149] on button "View text" at bounding box center [565, 149] width 59 height 20
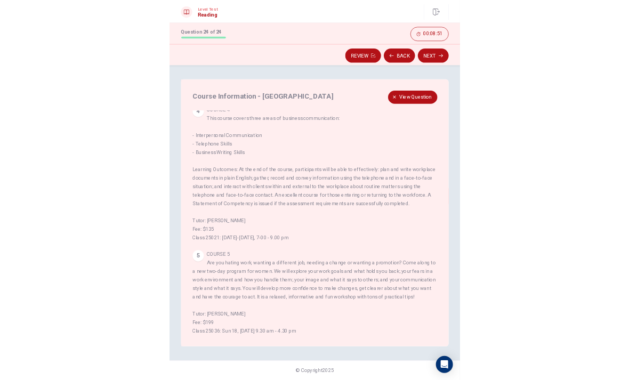
scroll to position [455, 0]
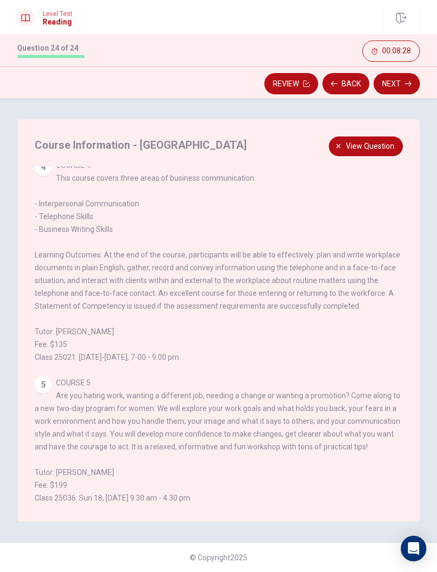
click at [346, 150] on button "View question" at bounding box center [366, 146] width 74 height 20
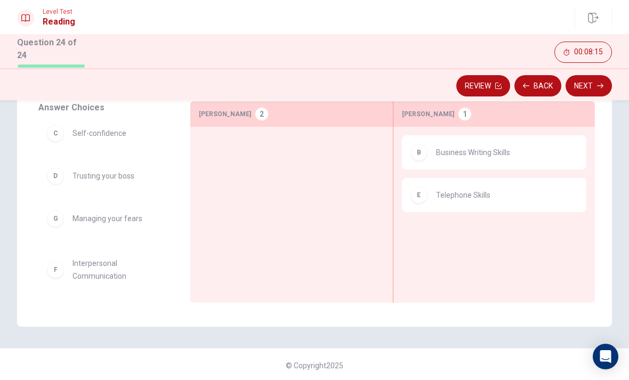
scroll to position [49, 0]
click at [58, 271] on div "A Computer skills C Self-confidence D Trusting your boss F Interpersonal Commun…" at bounding box center [109, 205] width 143 height 164
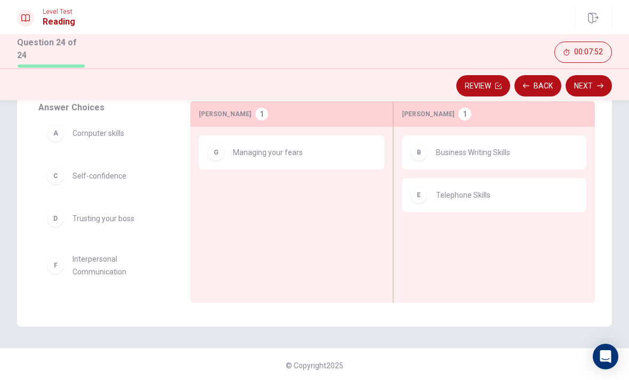
scroll to position [6, 0]
click at [56, 178] on div "C" at bounding box center [55, 175] width 17 height 17
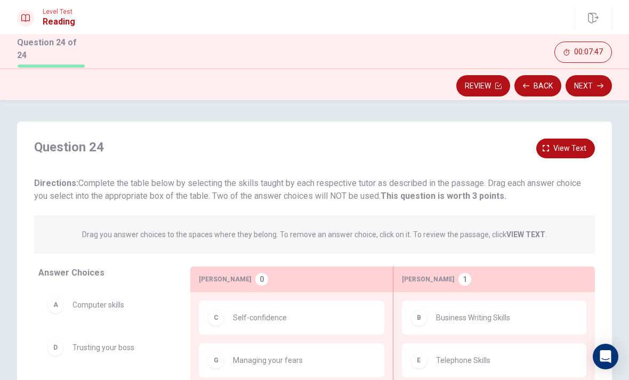
scroll to position [0, 0]
click at [565, 144] on span "View text" at bounding box center [569, 148] width 33 height 13
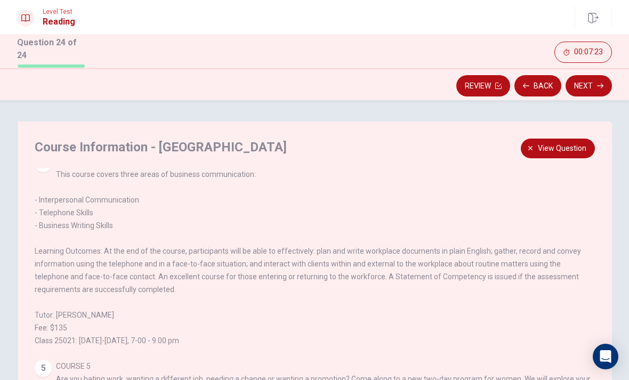
scroll to position [438, 0]
click at [555, 147] on span "View question" at bounding box center [562, 148] width 49 height 13
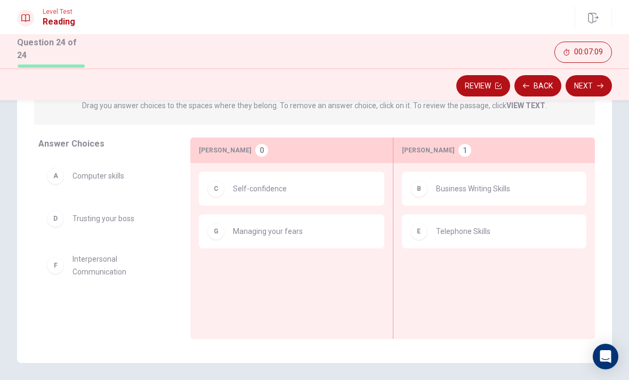
scroll to position [132, 0]
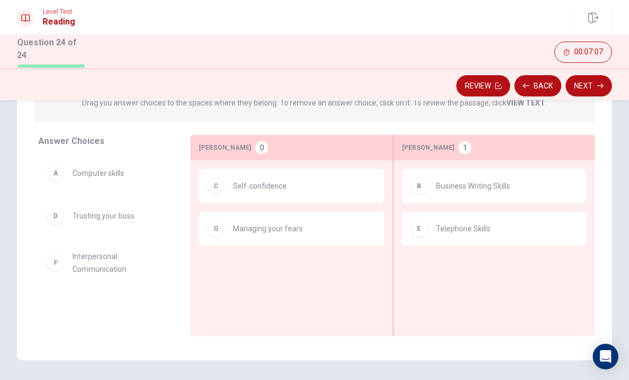
click at [53, 265] on div "F" at bounding box center [55, 262] width 17 height 17
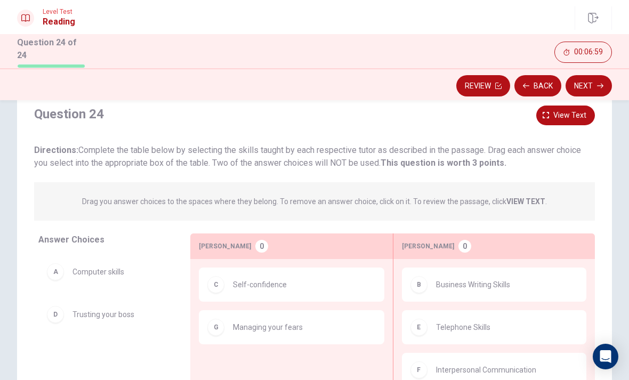
scroll to position [32, 0]
click at [568, 114] on span "View text" at bounding box center [569, 116] width 33 height 13
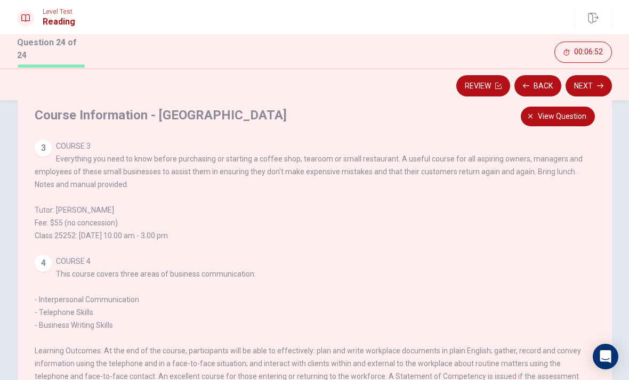
scroll to position [277, 0]
click at [568, 115] on span "View question" at bounding box center [562, 116] width 49 height 13
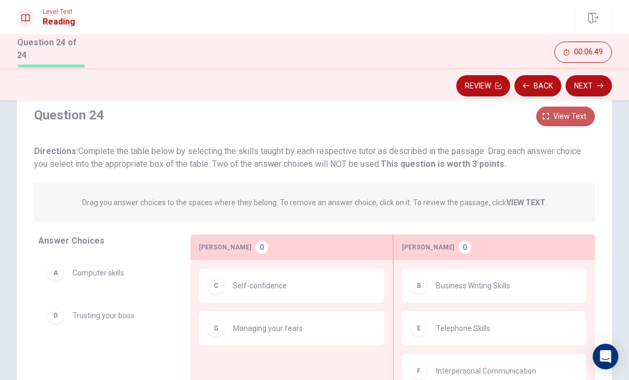
click at [569, 115] on span "View text" at bounding box center [569, 116] width 33 height 13
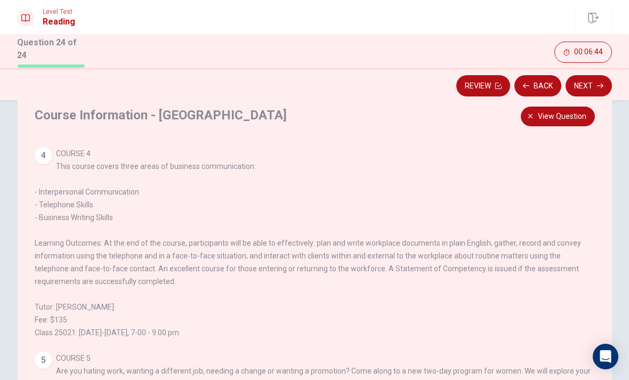
scroll to position [385, 0]
click at [568, 115] on span "View question" at bounding box center [562, 116] width 49 height 13
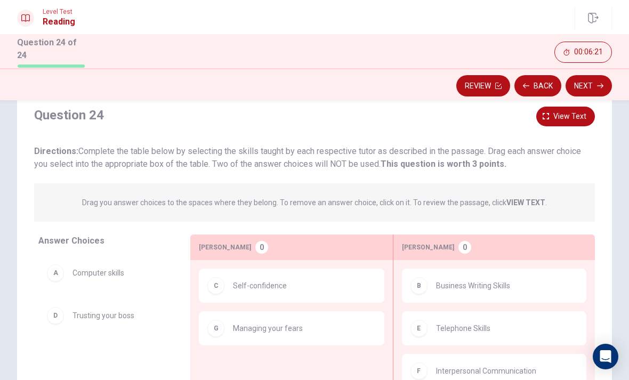
click at [536, 87] on button "Back" at bounding box center [537, 85] width 47 height 21
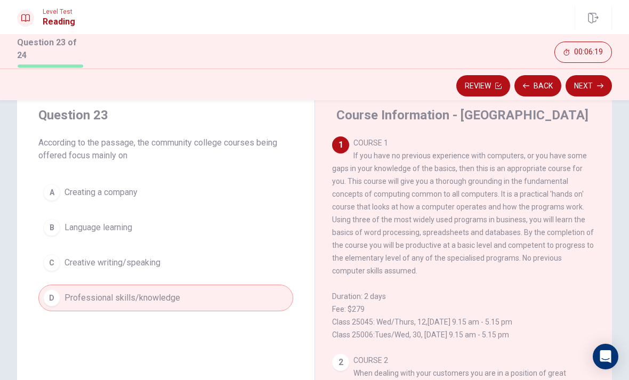
click at [534, 85] on button "Back" at bounding box center [537, 85] width 47 height 21
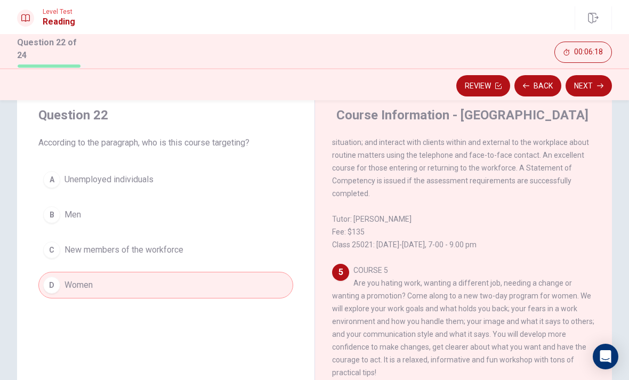
scroll to position [677, 0]
click at [536, 86] on button "Back" at bounding box center [537, 85] width 47 height 21
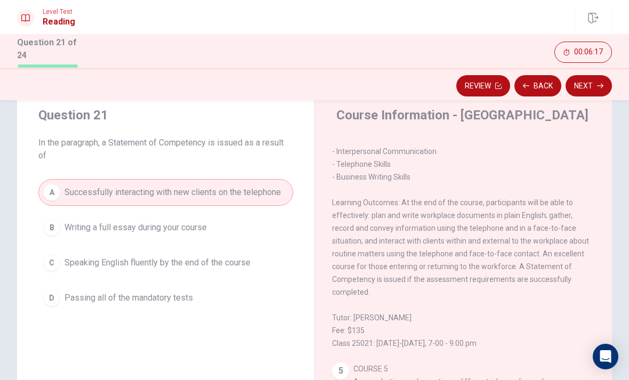
scroll to position [545, 0]
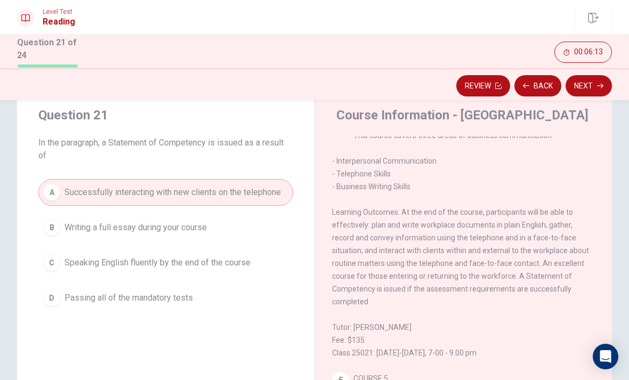
click at [538, 87] on button "Back" at bounding box center [537, 85] width 47 height 21
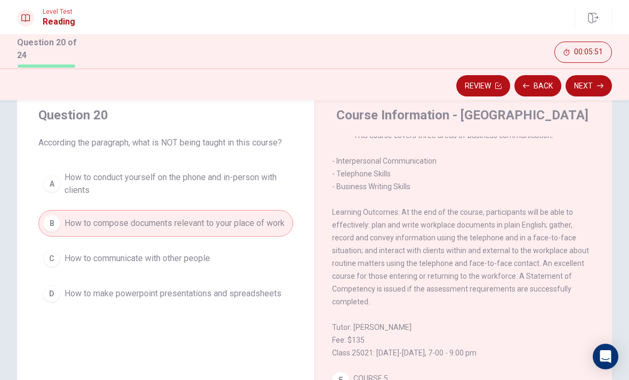
click at [54, 299] on div "D" at bounding box center [51, 293] width 17 height 17
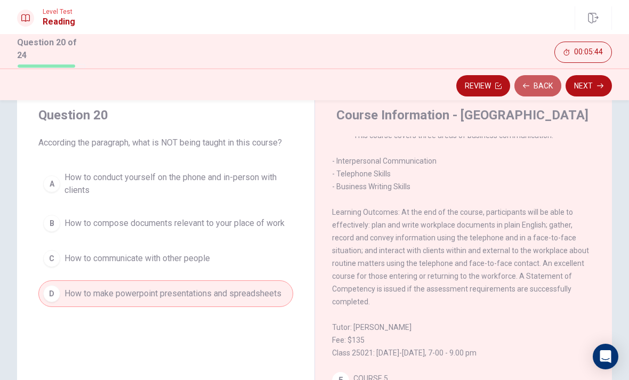
click at [531, 85] on button "Back" at bounding box center [537, 85] width 47 height 21
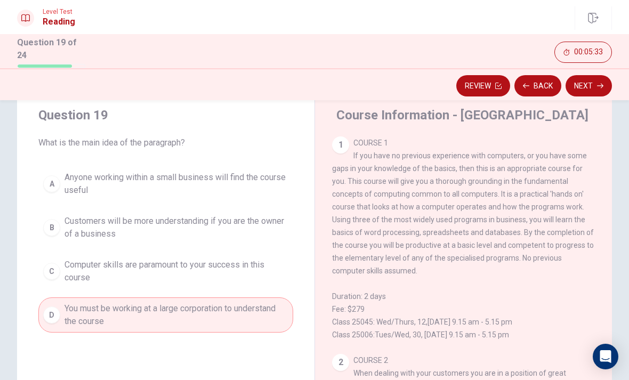
scroll to position [0, 0]
click at [63, 160] on div "Question 19 What is the main idea of the paragraph? A Anyone working within a s…" at bounding box center [165, 220] width 297 height 260
click at [59, 176] on button "A Anyone working within a small business will find the course useful" at bounding box center [165, 183] width 255 height 35
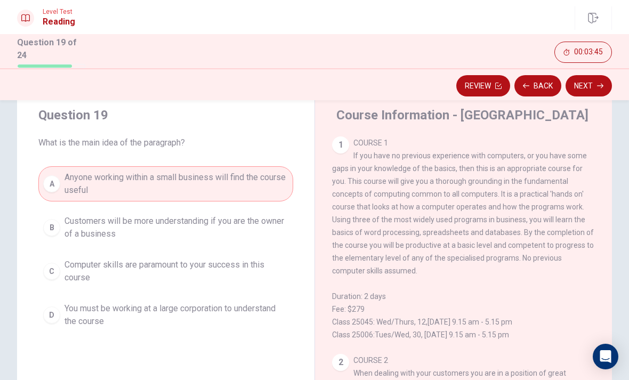
click at [55, 271] on div "C" at bounding box center [51, 271] width 17 height 17
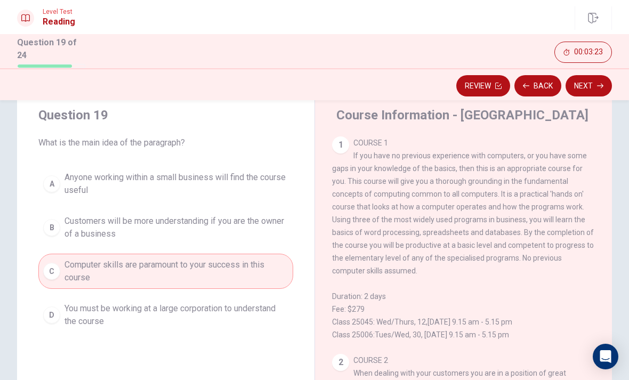
click at [62, 180] on button "A Anyone working within a small business will find the course useful" at bounding box center [165, 183] width 255 height 35
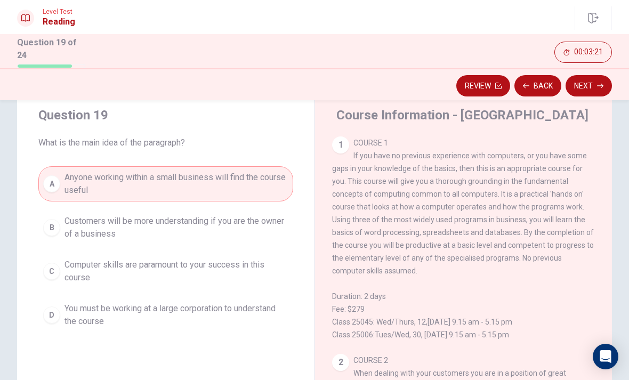
click at [592, 88] on button "Next" at bounding box center [589, 85] width 46 height 21
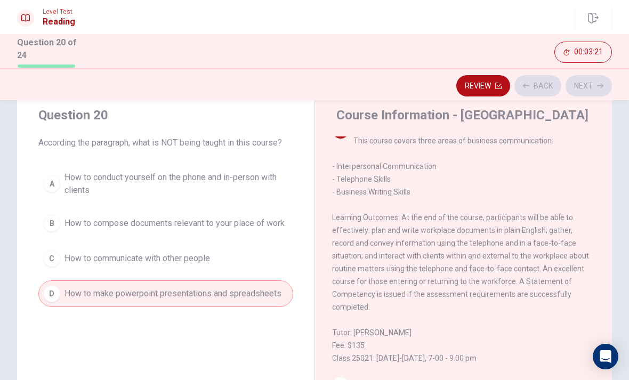
scroll to position [585, 0]
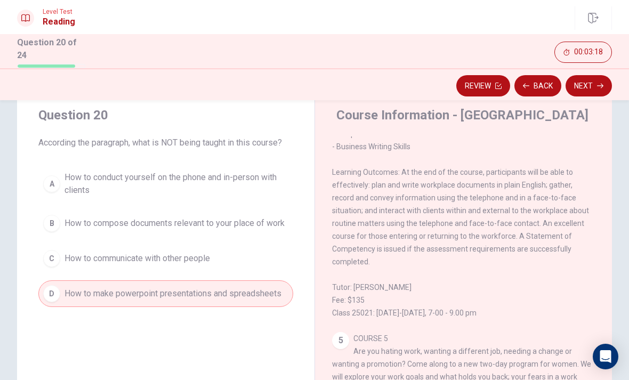
click at [589, 84] on button "Next" at bounding box center [589, 85] width 46 height 21
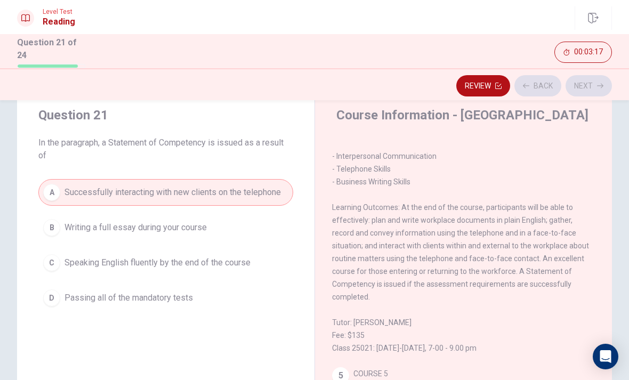
scroll to position [545, 0]
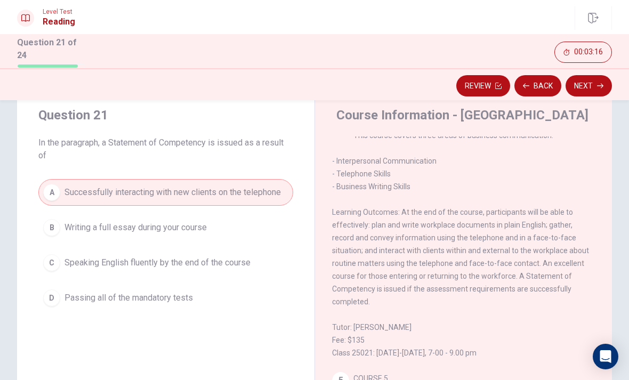
click at [591, 85] on button "Next" at bounding box center [589, 85] width 46 height 21
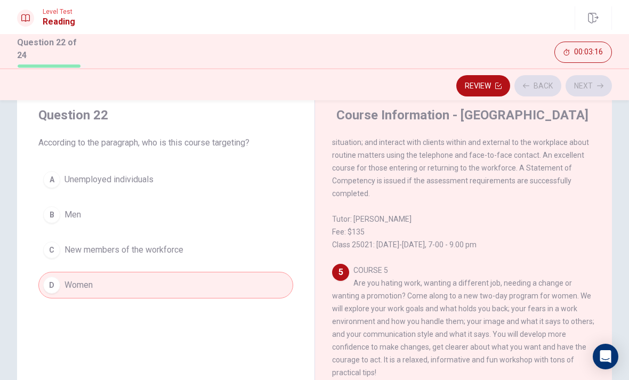
scroll to position [677, 0]
click at [597, 85] on button "Next" at bounding box center [589, 85] width 46 height 21
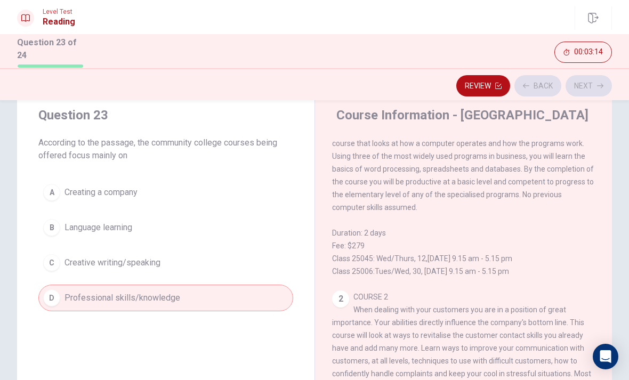
scroll to position [0, 0]
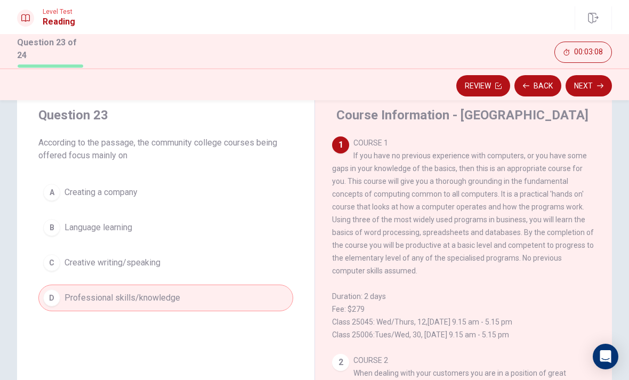
click at [590, 80] on button "Next" at bounding box center [589, 85] width 46 height 21
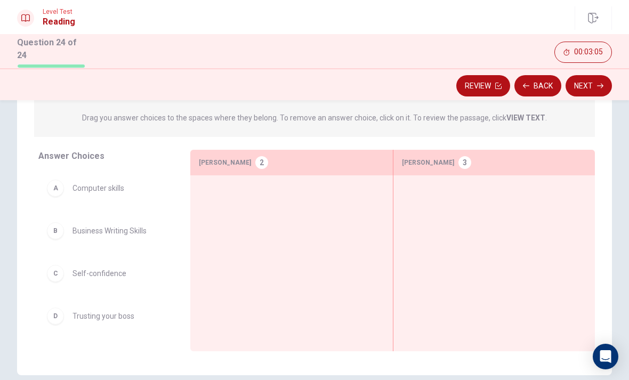
scroll to position [117, 0]
click at [539, 85] on button "Back" at bounding box center [537, 85] width 47 height 21
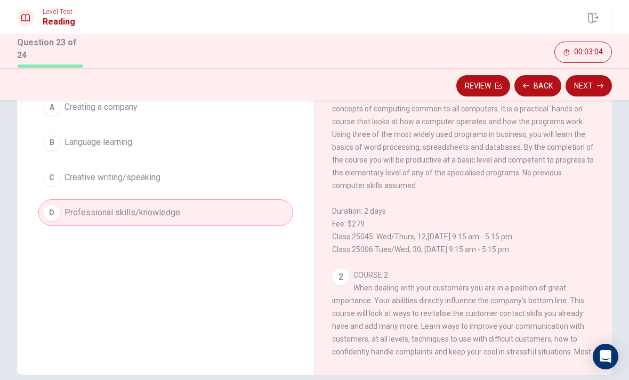
click at [538, 90] on button "Back" at bounding box center [537, 85] width 47 height 21
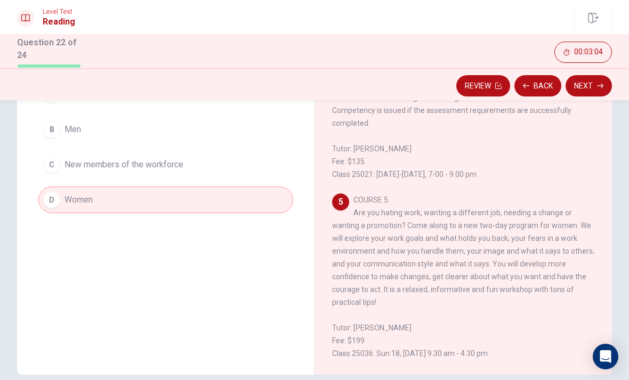
scroll to position [677, 0]
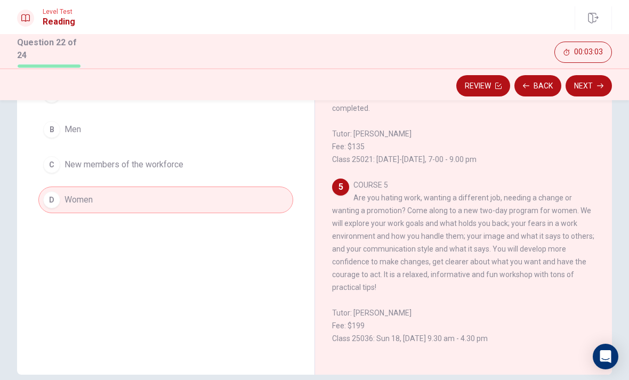
click at [586, 85] on button "Next" at bounding box center [589, 85] width 46 height 21
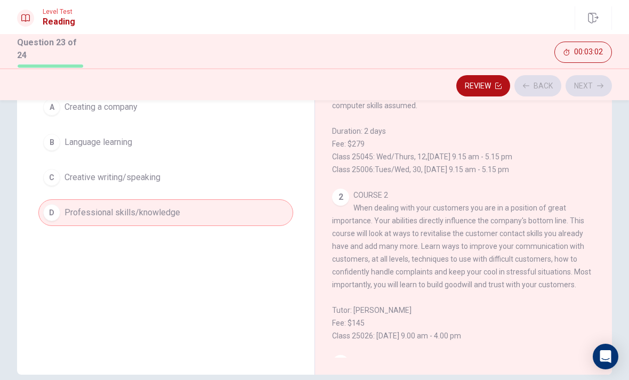
scroll to position [0, 0]
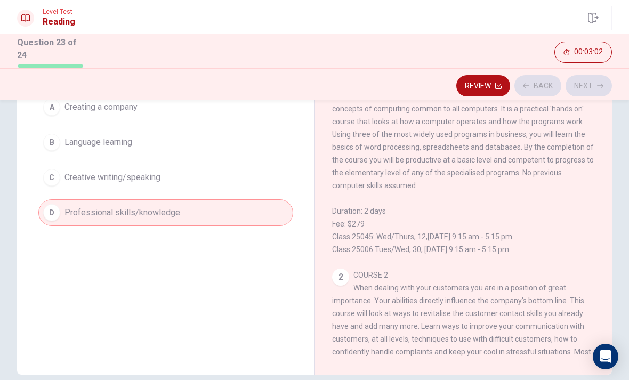
click at [585, 85] on div "Review Back Next" at bounding box center [314, 86] width 595 height 20
click at [590, 86] on button "Next" at bounding box center [589, 85] width 46 height 21
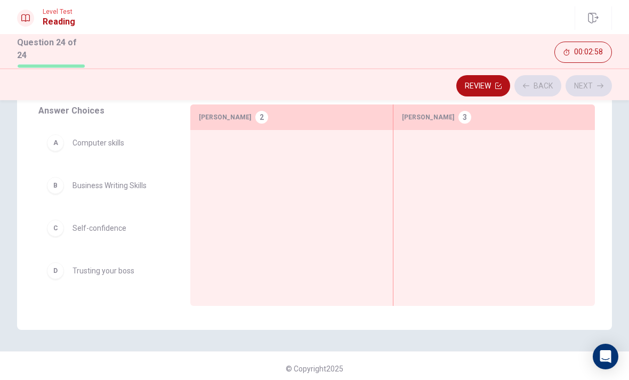
scroll to position [165, 0]
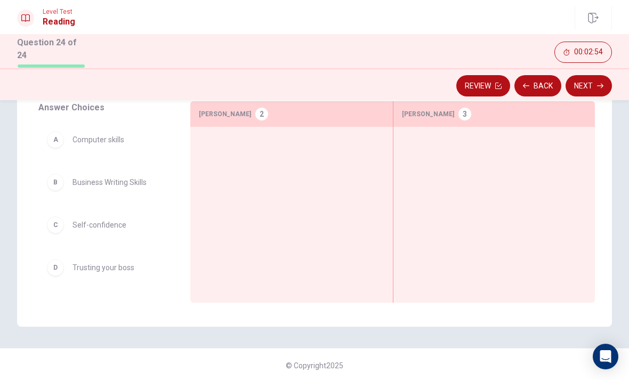
click at [58, 184] on div "B" at bounding box center [55, 182] width 17 height 17
click at [59, 181] on div "B" at bounding box center [55, 183] width 17 height 17
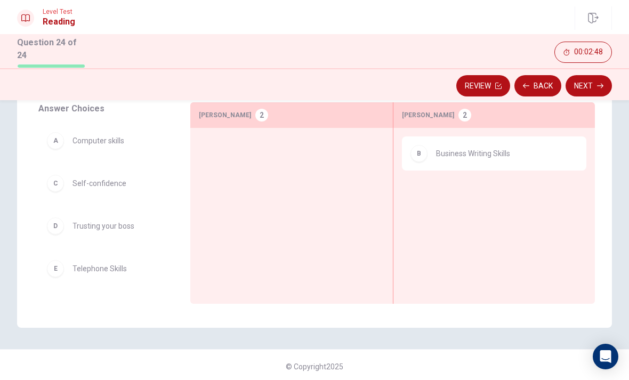
click at [60, 184] on div "C" at bounding box center [55, 183] width 17 height 17
click at [56, 174] on div "A Computer skills C Self-confidence D Trusting your boss E Telephone Skills F I…" at bounding box center [105, 198] width 135 height 164
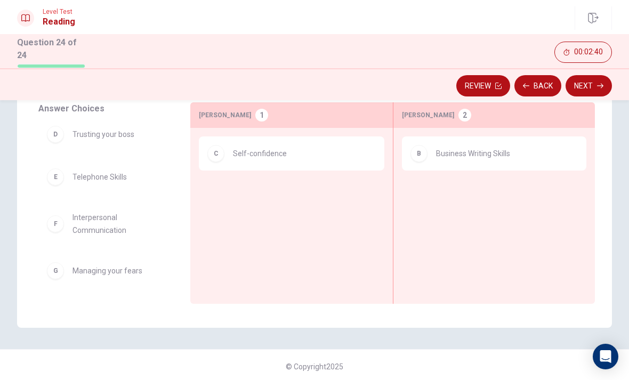
scroll to position [49, 0]
click at [57, 228] on div "F" at bounding box center [55, 223] width 17 height 17
click at [52, 223] on div "F" at bounding box center [55, 223] width 17 height 17
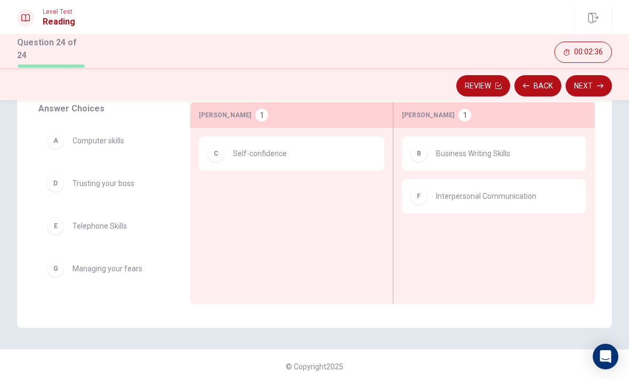
scroll to position [0, 0]
click at [62, 271] on div "G" at bounding box center [55, 268] width 17 height 17
click at [61, 271] on div "G" at bounding box center [55, 268] width 17 height 17
click at [57, 269] on div "G" at bounding box center [55, 267] width 17 height 17
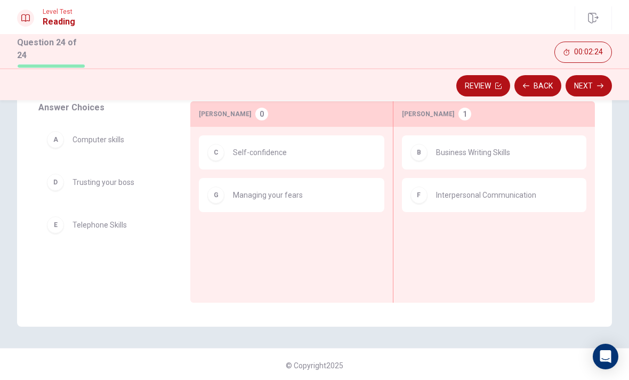
click at [53, 226] on div "E" at bounding box center [55, 224] width 17 height 17
click at [53, 225] on div "E" at bounding box center [55, 224] width 17 height 17
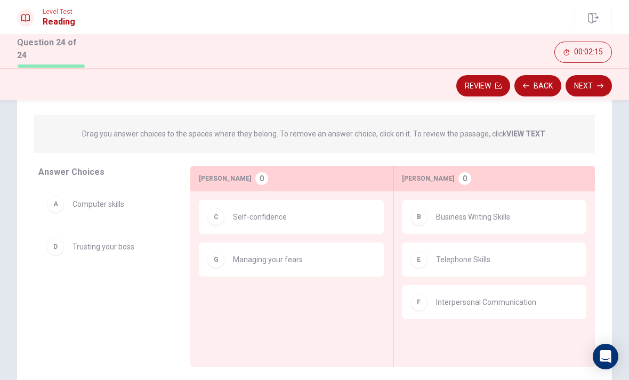
scroll to position [111, 0]
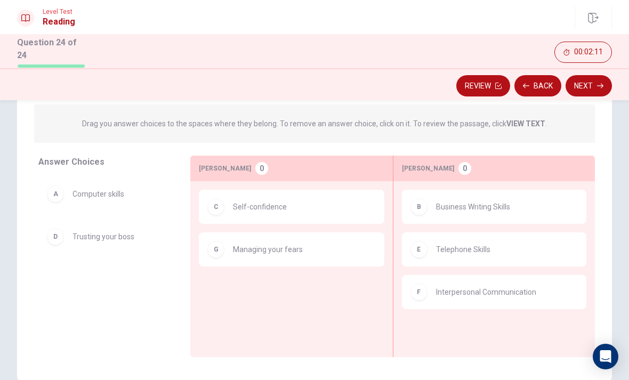
click at [591, 86] on button "Next" at bounding box center [589, 85] width 46 height 21
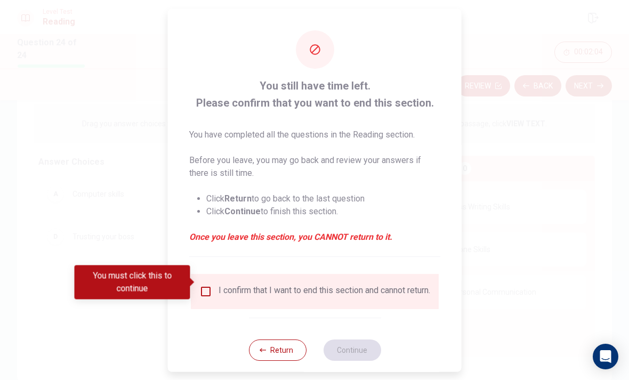
click at [210, 285] on input "You must click this to continue" at bounding box center [205, 291] width 13 height 13
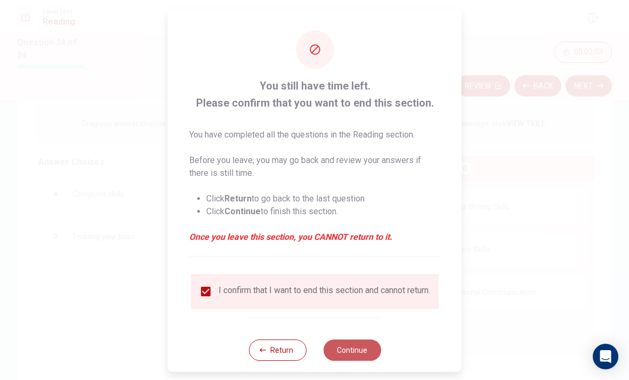
click at [356, 348] on button "Continue" at bounding box center [352, 349] width 58 height 21
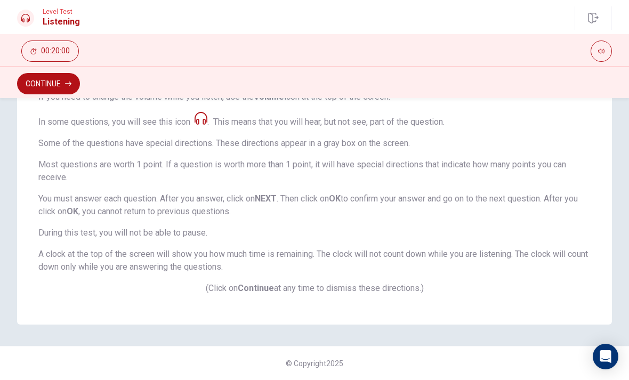
scroll to position [195, 0]
click at [45, 92] on button "Continue" at bounding box center [48, 83] width 63 height 21
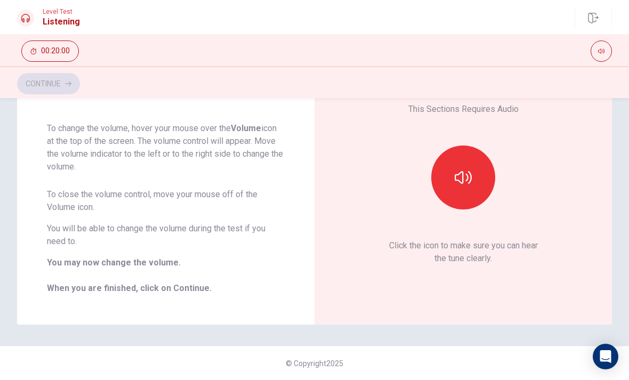
click at [475, 181] on button "button" at bounding box center [463, 178] width 64 height 64
click at [50, 89] on button "Continue" at bounding box center [48, 83] width 63 height 21
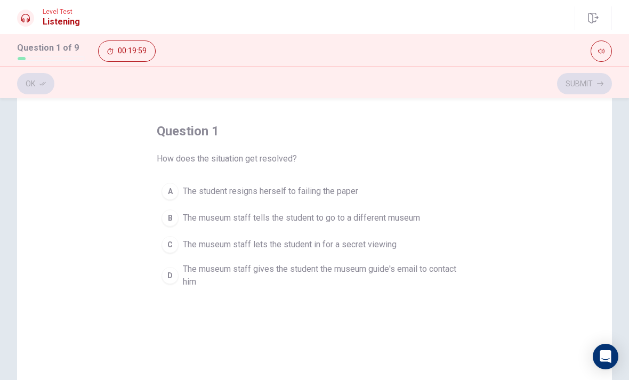
scroll to position [43, 0]
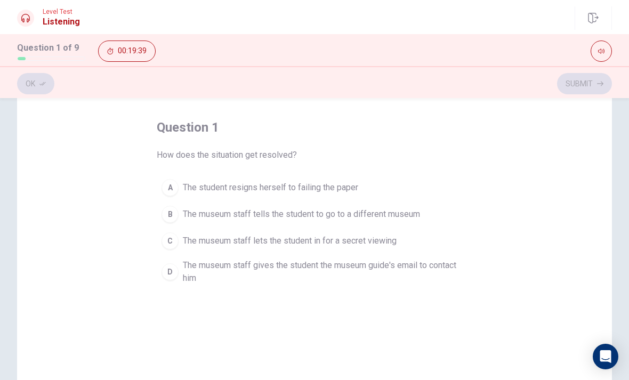
click at [174, 265] on div "D" at bounding box center [170, 271] width 17 height 17
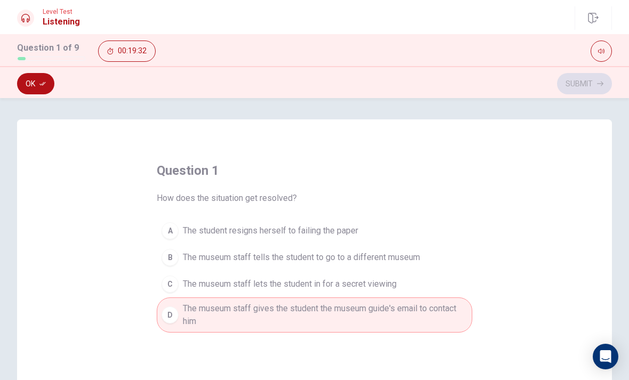
scroll to position [-1, 0]
click at [35, 85] on button "Ok" at bounding box center [35, 83] width 37 height 21
click at [592, 82] on button "Submit" at bounding box center [584, 83] width 55 height 21
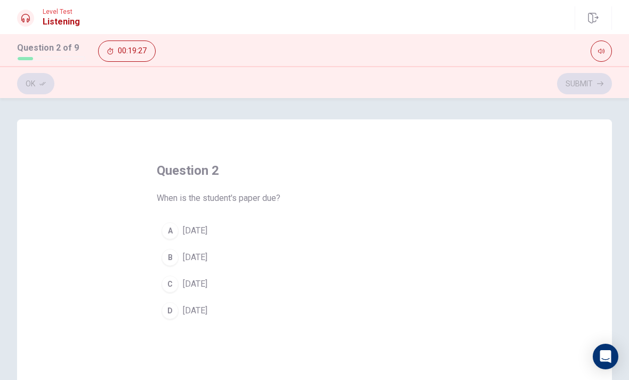
click at [174, 263] on div "B" at bounding box center [170, 257] width 17 height 17
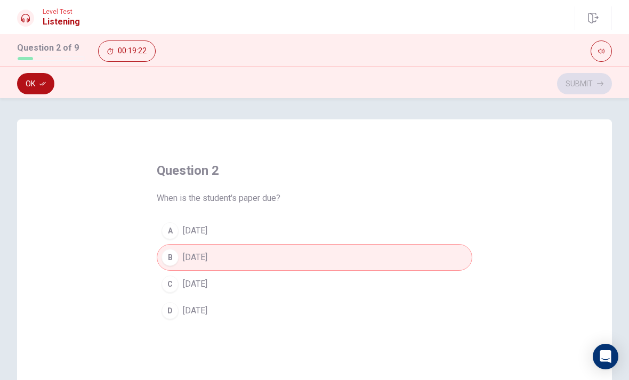
click at [35, 84] on button "Ok" at bounding box center [35, 83] width 37 height 21
click at [583, 91] on button "Submit" at bounding box center [584, 83] width 55 height 21
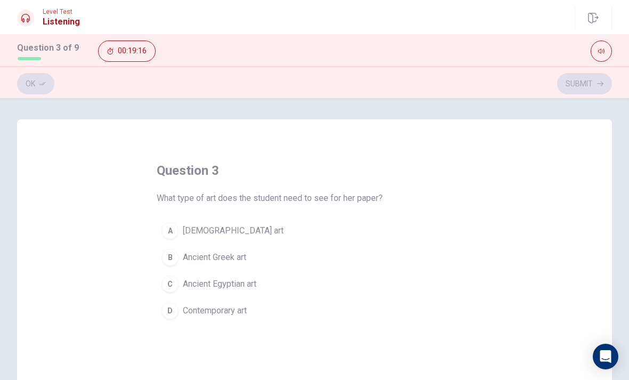
click at [172, 219] on button "A [DEMOGRAPHIC_DATA] art" at bounding box center [315, 231] width 316 height 27
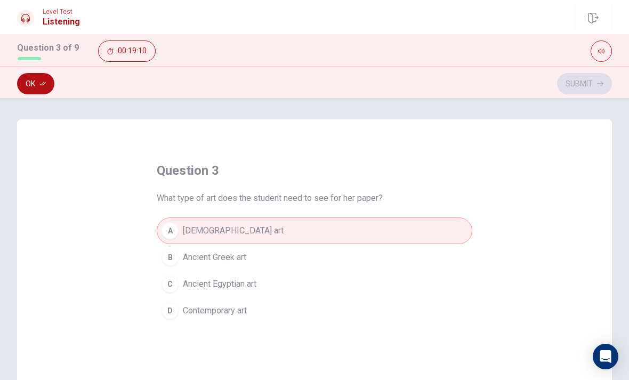
click at [34, 83] on button "Ok" at bounding box center [35, 83] width 37 height 21
click at [585, 82] on button "Submit" at bounding box center [584, 83] width 55 height 21
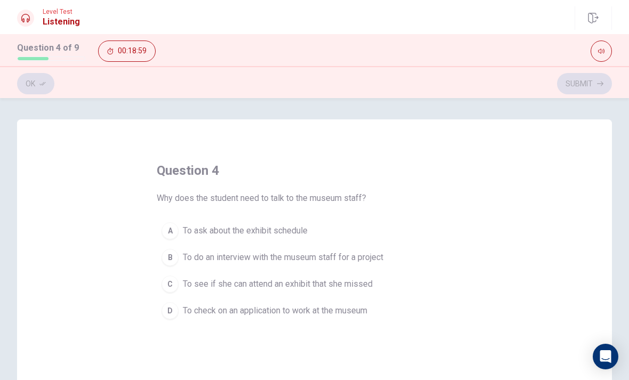
click at [175, 285] on div "C" at bounding box center [170, 284] width 17 height 17
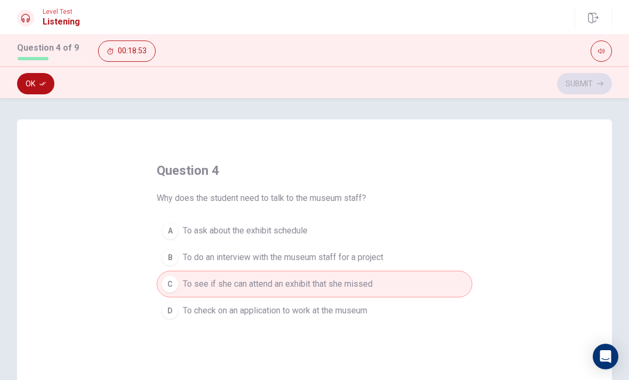
click at [31, 78] on button "Ok" at bounding box center [35, 83] width 37 height 21
click at [579, 84] on button "Submit" at bounding box center [584, 83] width 55 height 21
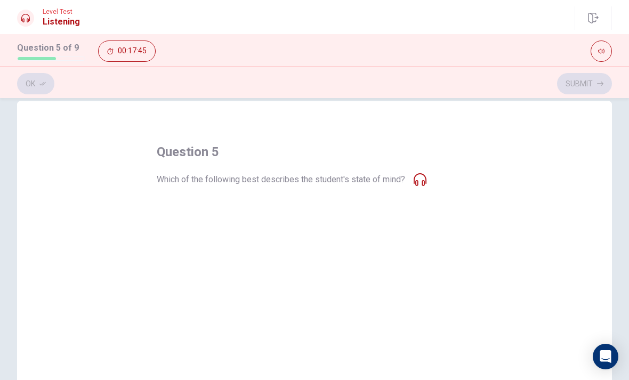
scroll to position [22, 0]
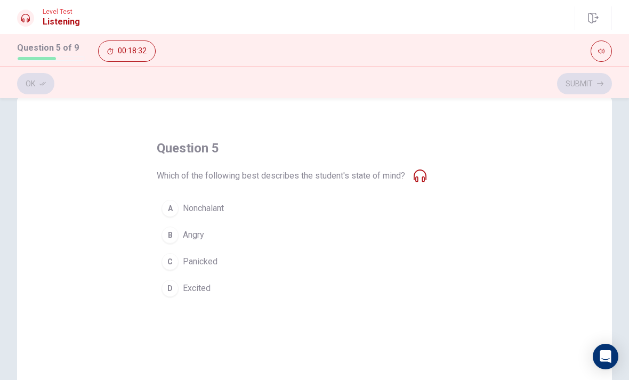
click at [174, 213] on div "A" at bounding box center [170, 208] width 17 height 17
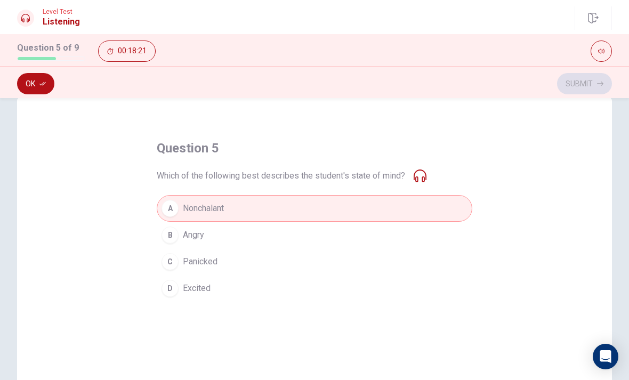
click at [44, 78] on button "Ok" at bounding box center [35, 83] width 37 height 21
click at [580, 87] on button "Submit" at bounding box center [584, 83] width 55 height 21
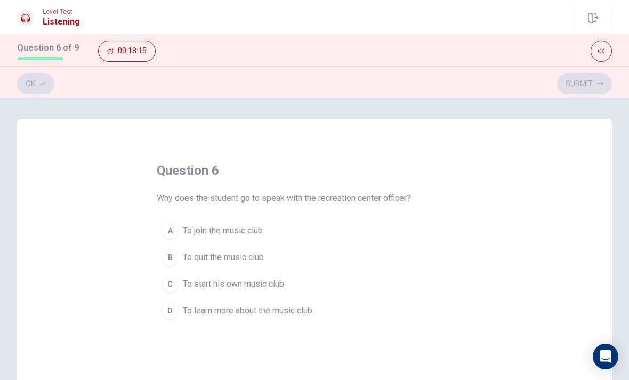
click at [178, 236] on button "A To join the music club" at bounding box center [315, 231] width 316 height 27
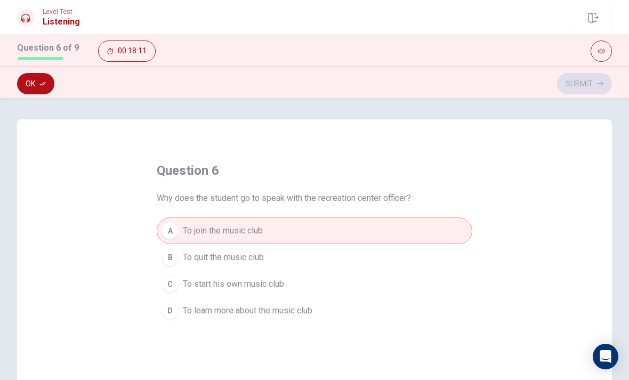
click at [38, 80] on button "Ok" at bounding box center [35, 83] width 37 height 21
click at [587, 84] on button "Submit" at bounding box center [584, 83] width 55 height 21
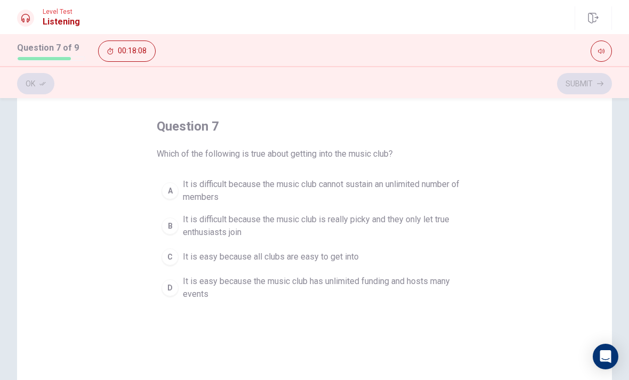
scroll to position [44, 0]
click at [171, 187] on div "A" at bounding box center [170, 191] width 17 height 17
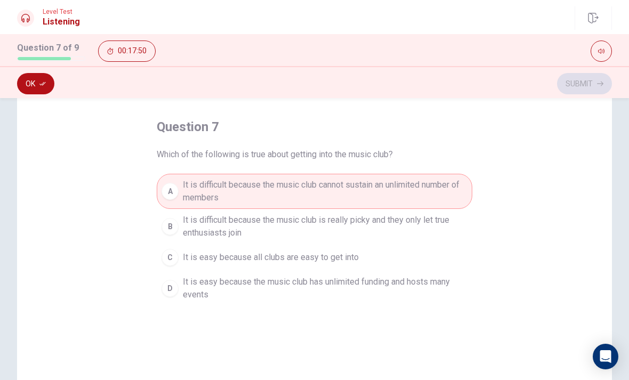
click at [36, 83] on button "Ok" at bounding box center [35, 83] width 37 height 21
click at [583, 86] on button "Submit" at bounding box center [584, 83] width 55 height 21
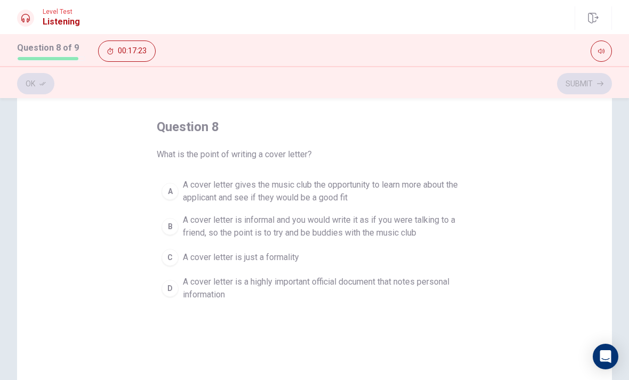
click at [448, 184] on span "A cover letter gives the music club the opportunity to learn more about the app…" at bounding box center [325, 192] width 285 height 26
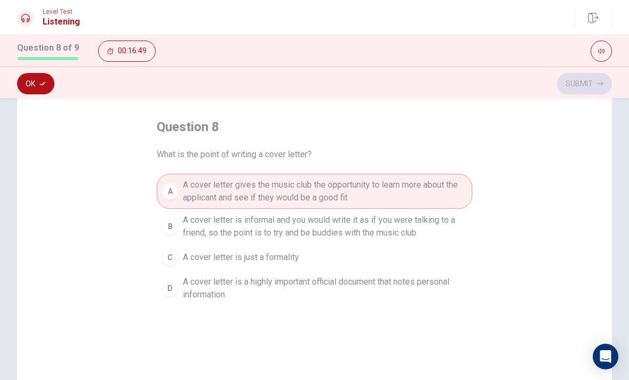
click at [253, 294] on span "A cover letter is a highly important official document that notes personal info…" at bounding box center [325, 289] width 285 height 26
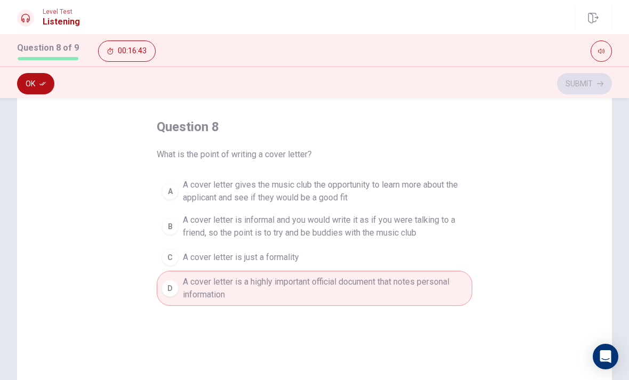
click at [33, 85] on button "Ok" at bounding box center [35, 83] width 37 height 21
click at [582, 85] on button "Submit" at bounding box center [584, 83] width 55 height 21
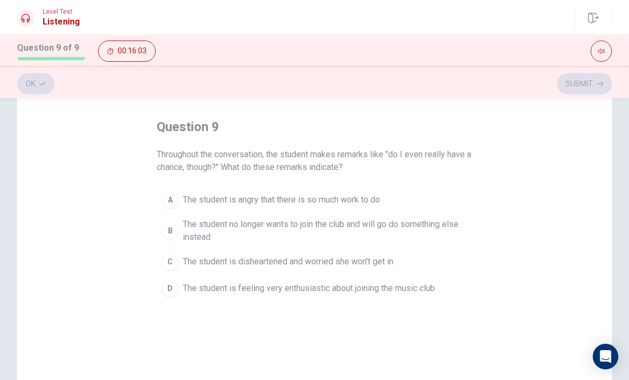
click at [178, 266] on button "C The student is disheartened and worried she won't get in" at bounding box center [315, 261] width 316 height 27
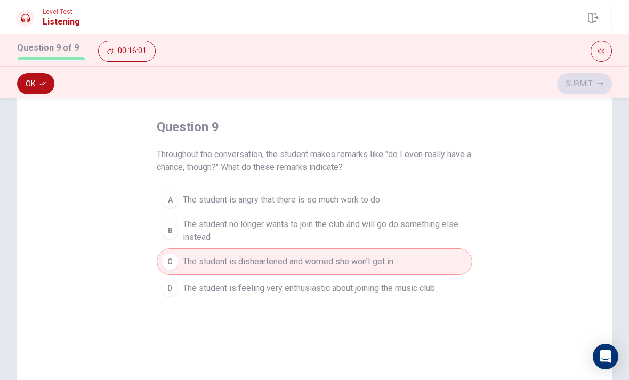
click at [33, 81] on button "Ok" at bounding box center [35, 83] width 37 height 21
click at [587, 88] on button "Submit" at bounding box center [584, 83] width 55 height 21
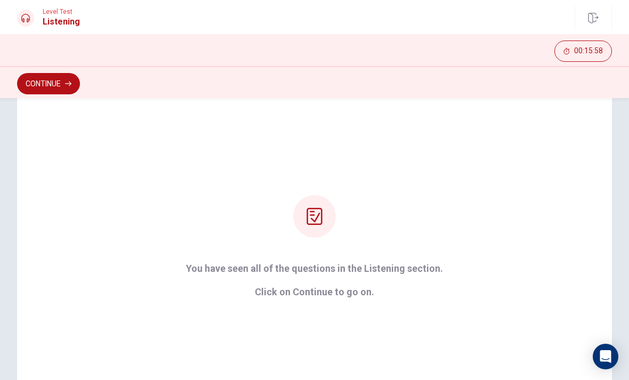
click at [38, 86] on button "Continue" at bounding box center [48, 83] width 63 height 21
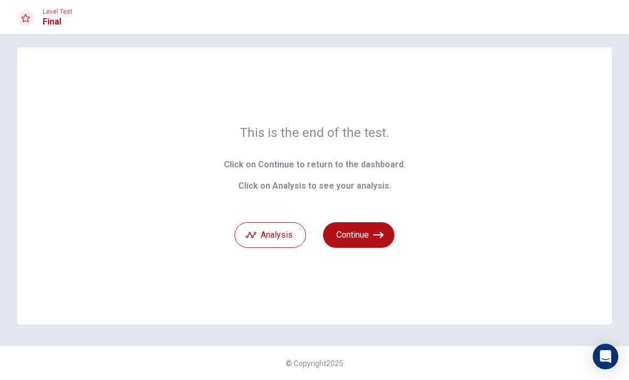
click at [359, 225] on button "Continue" at bounding box center [358, 235] width 71 height 26
